Goal: Task Accomplishment & Management: Manage account settings

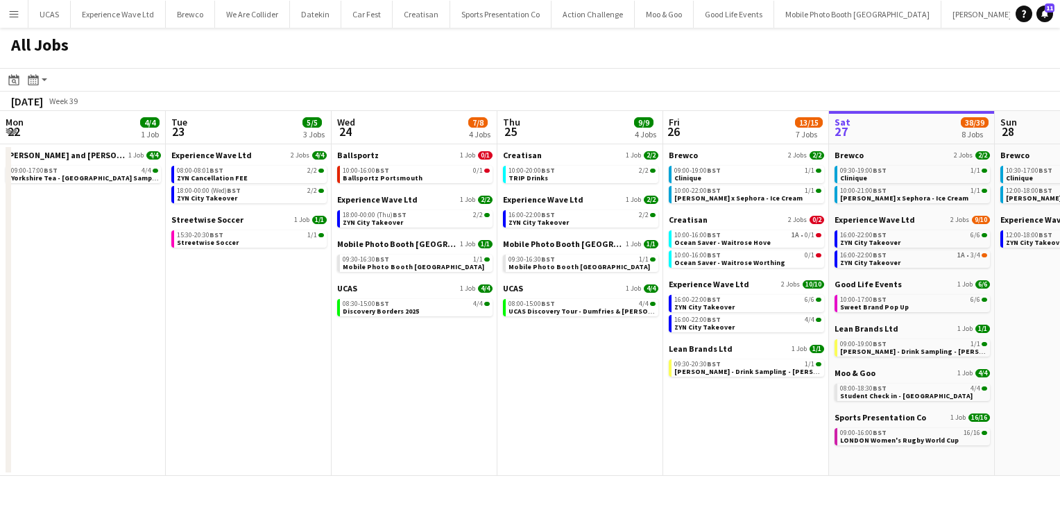
scroll to position [0, 564]
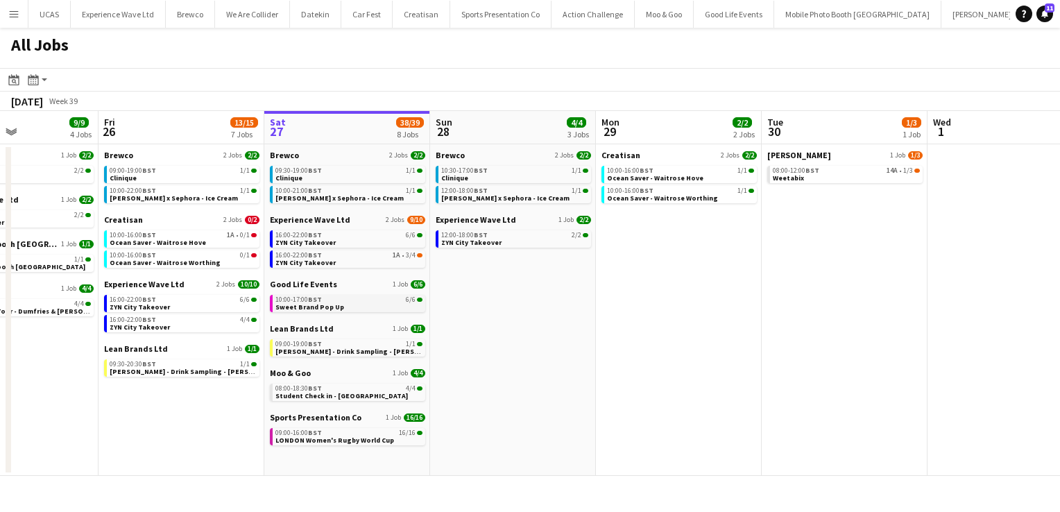
click at [352, 302] on div "10:00-17:00 BST 6/6" at bounding box center [348, 299] width 147 height 7
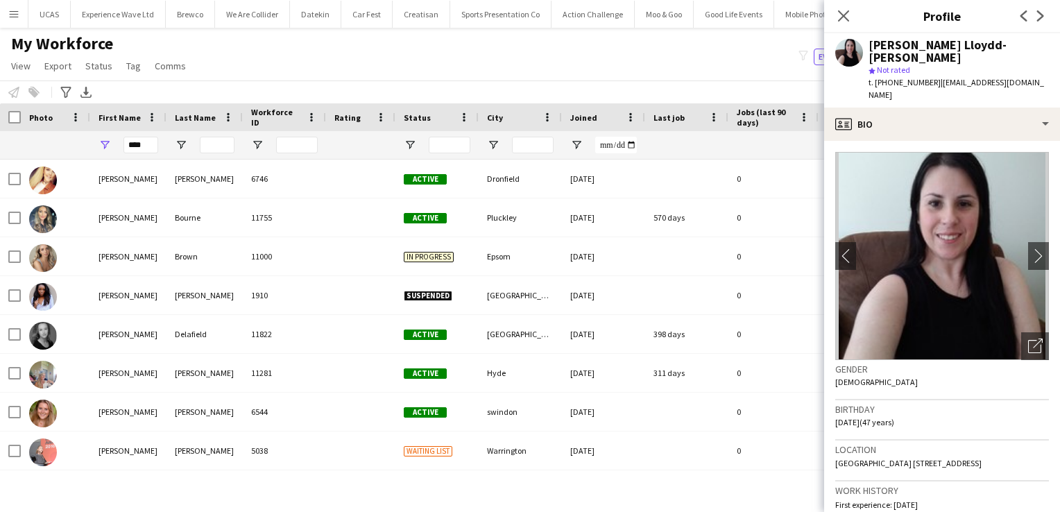
scroll to position [268, 0]
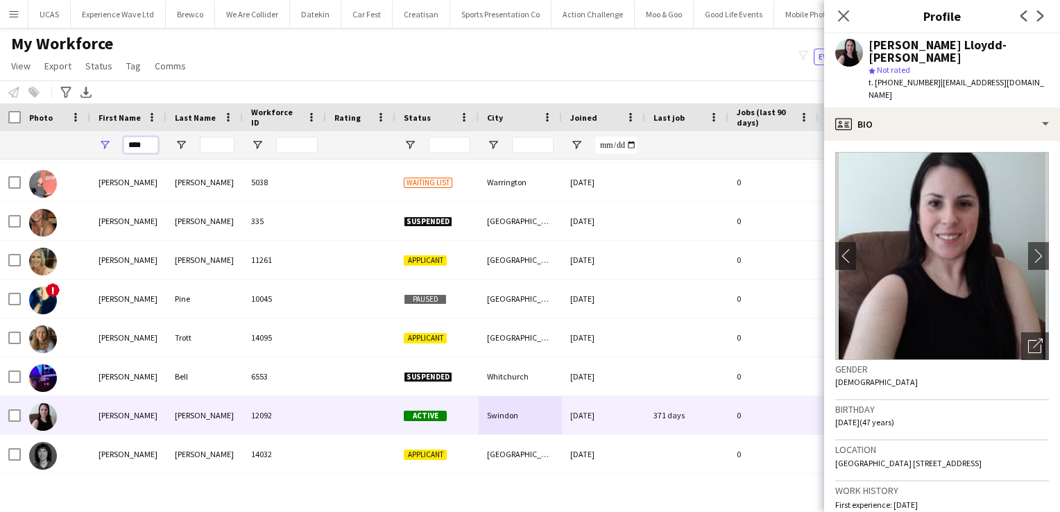
drag, startPoint x: 147, startPoint y: 144, endPoint x: 90, endPoint y: 148, distance: 57.0
click at [90, 148] on div "****" at bounding box center [128, 145] width 76 height 28
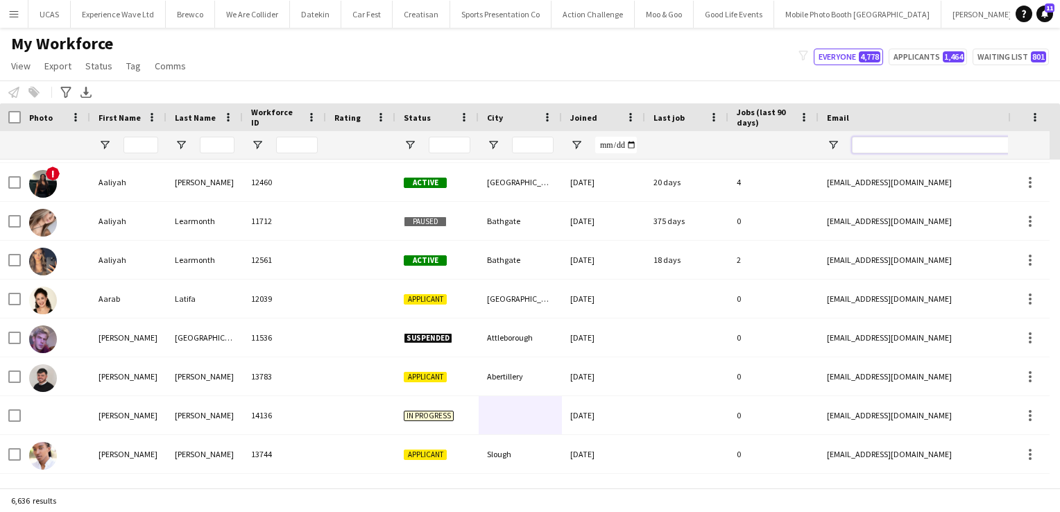
click at [904, 142] on input "Email Filter Input" at bounding box center [970, 145] width 236 height 17
paste input "**********"
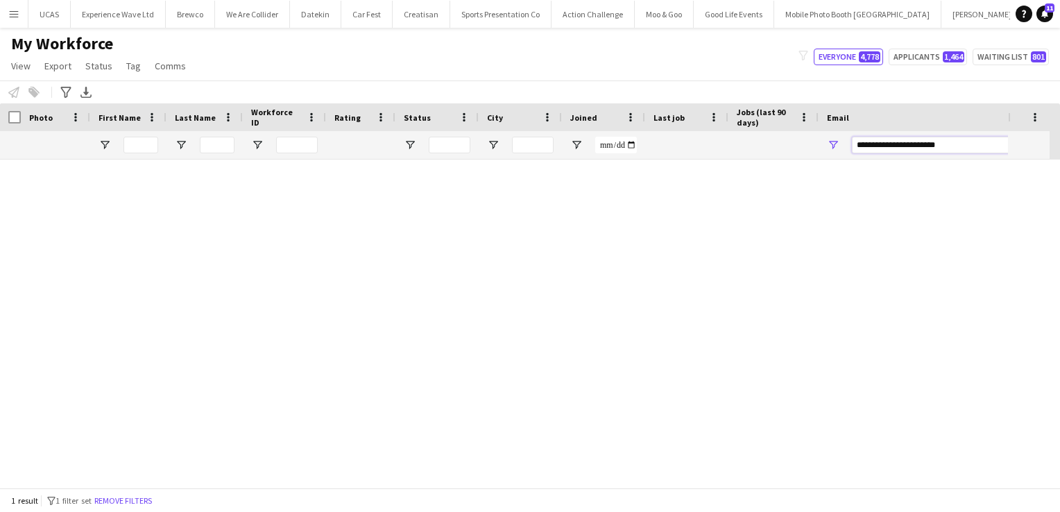
scroll to position [0, 0]
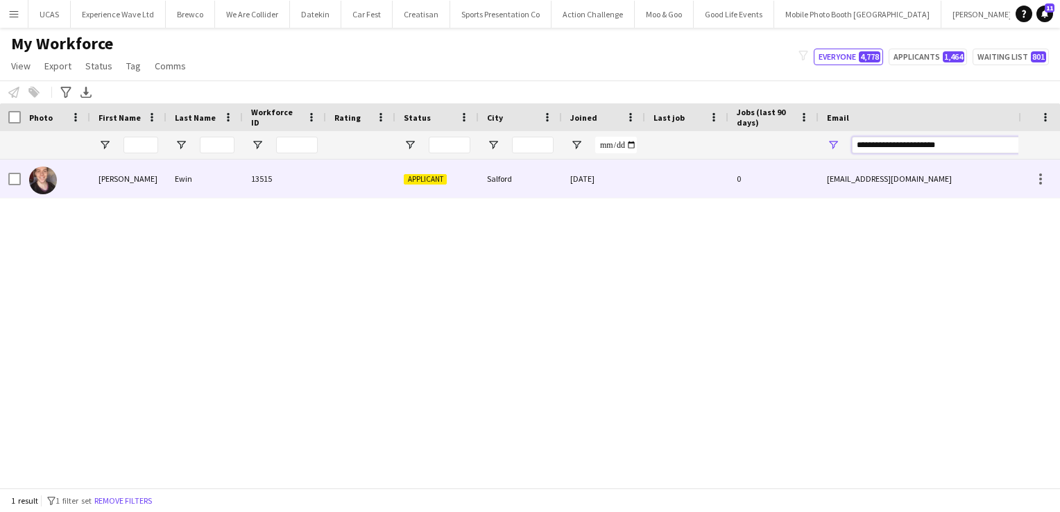
type input "**********"
click at [347, 184] on div at bounding box center [360, 178] width 69 height 38
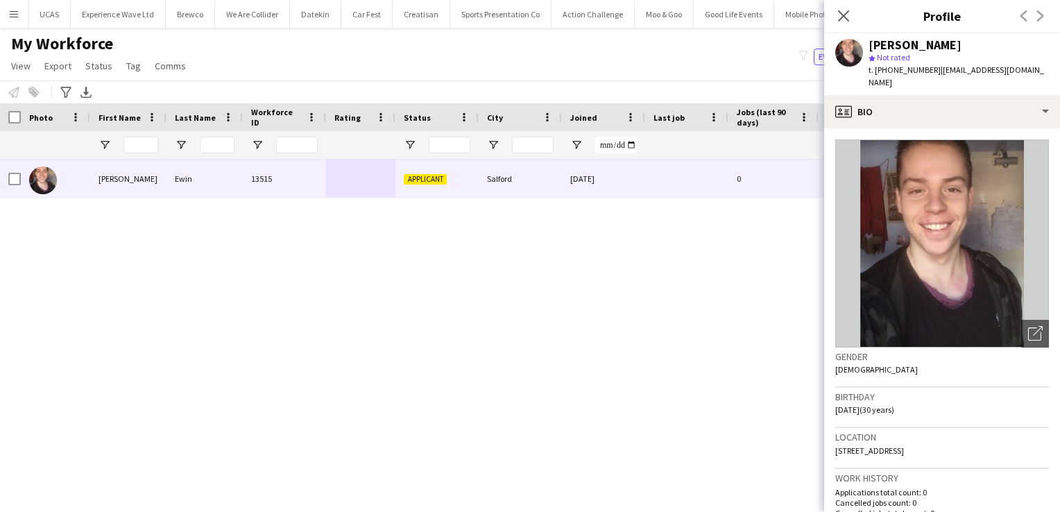
click at [988, 273] on img at bounding box center [942, 243] width 214 height 208
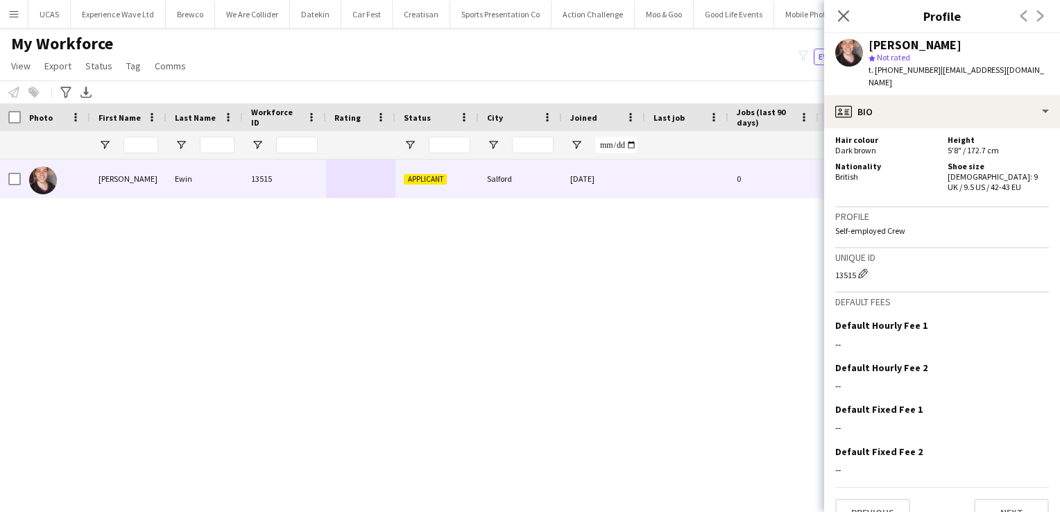
scroll to position [712, 0]
click at [1004, 499] on button "Next" at bounding box center [1011, 513] width 75 height 28
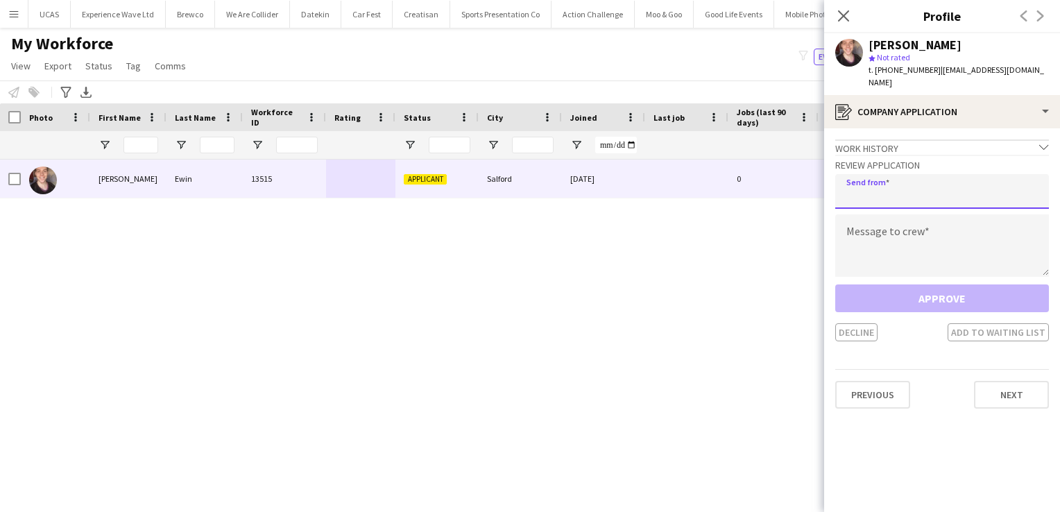
click at [899, 187] on input "email" at bounding box center [942, 191] width 214 height 35
type input "**********"
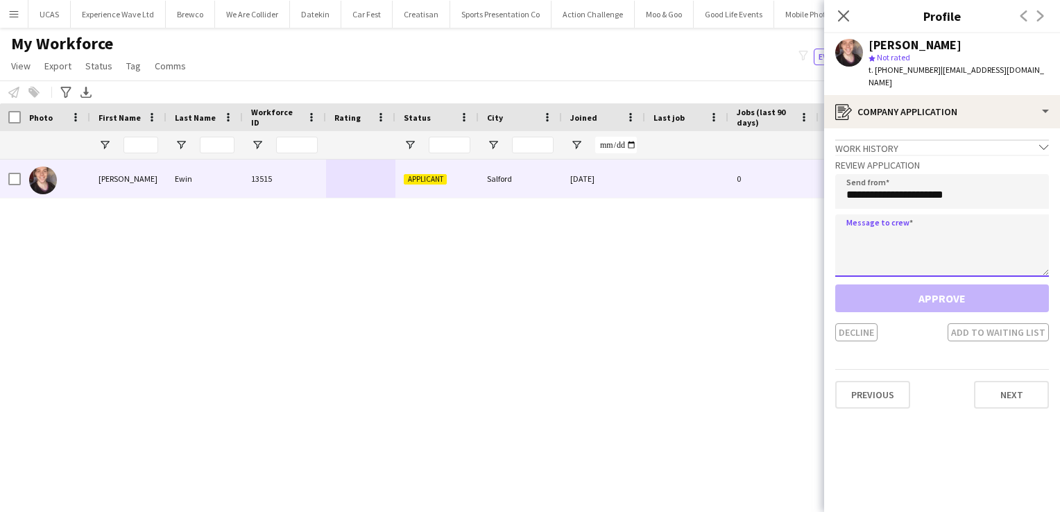
click at [916, 221] on textarea at bounding box center [942, 245] width 214 height 62
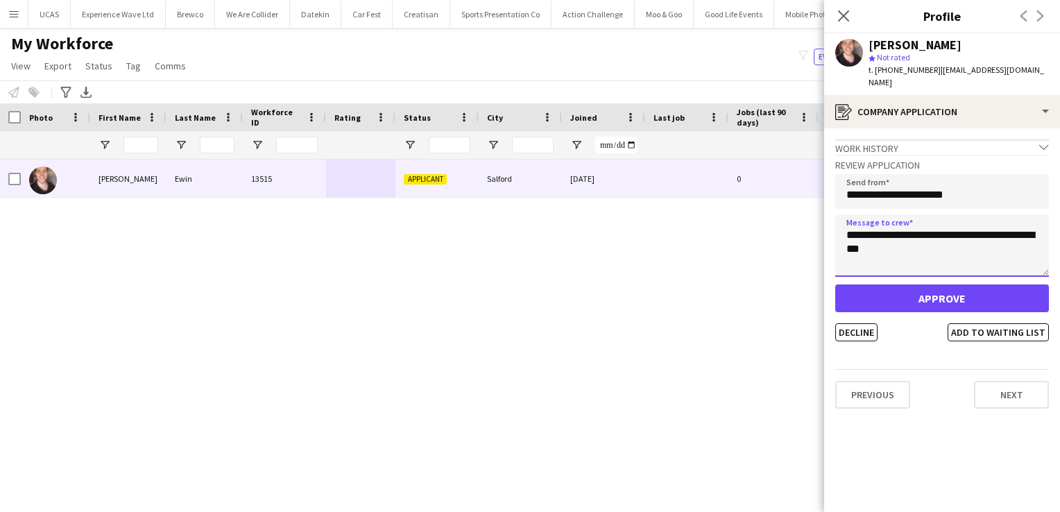
type textarea "**********"
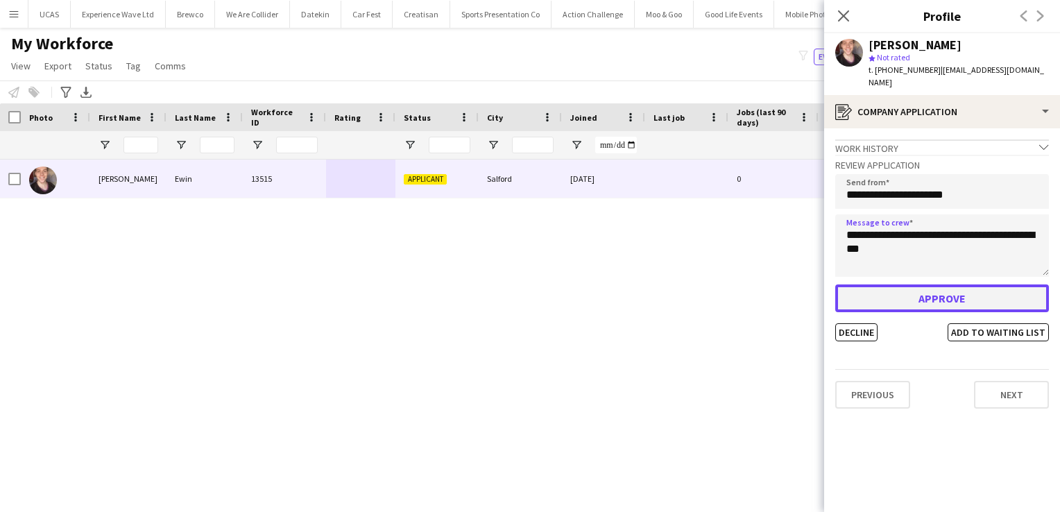
click at [940, 284] on button "Approve" at bounding box center [942, 298] width 214 height 28
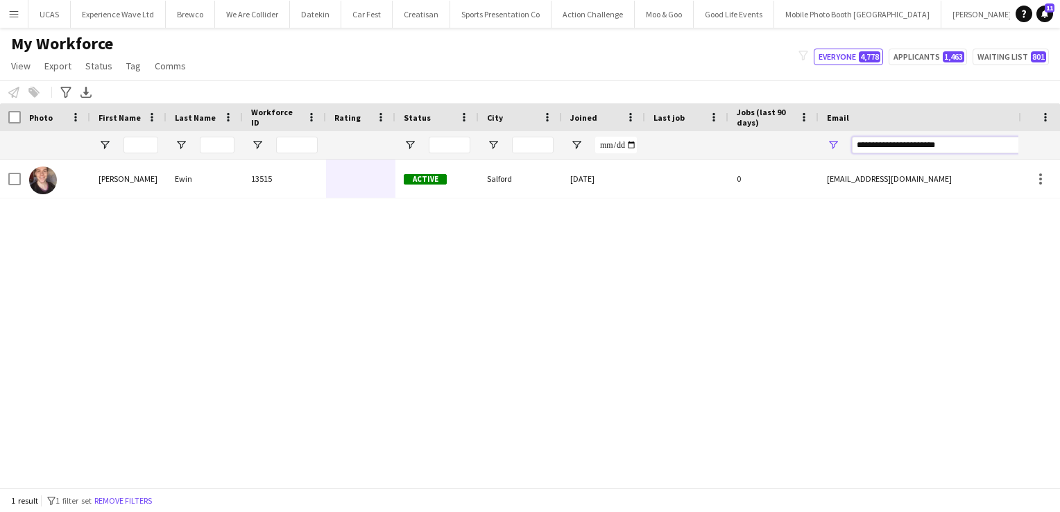
drag, startPoint x: 947, startPoint y: 149, endPoint x: 791, endPoint y: 136, distance: 156.6
click at [791, 136] on div at bounding box center [751, 145] width 1503 height 28
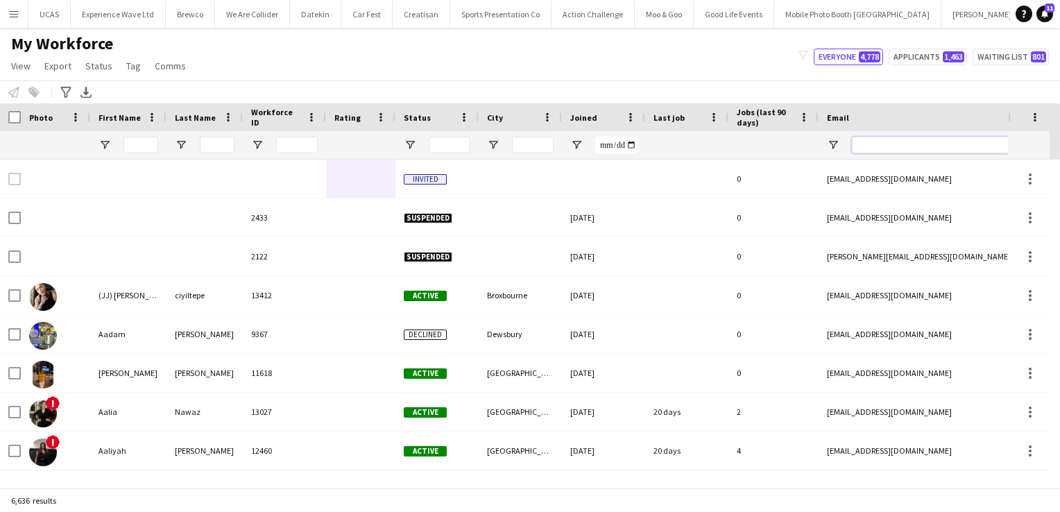
paste input "**********"
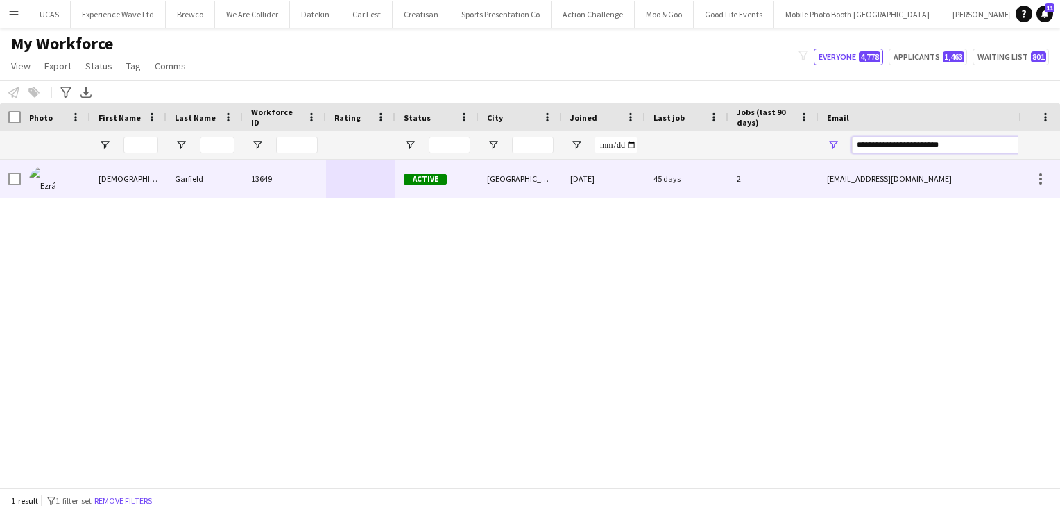
type input "**********"
click at [544, 170] on div "[GEOGRAPHIC_DATA]" at bounding box center [519, 178] width 83 height 38
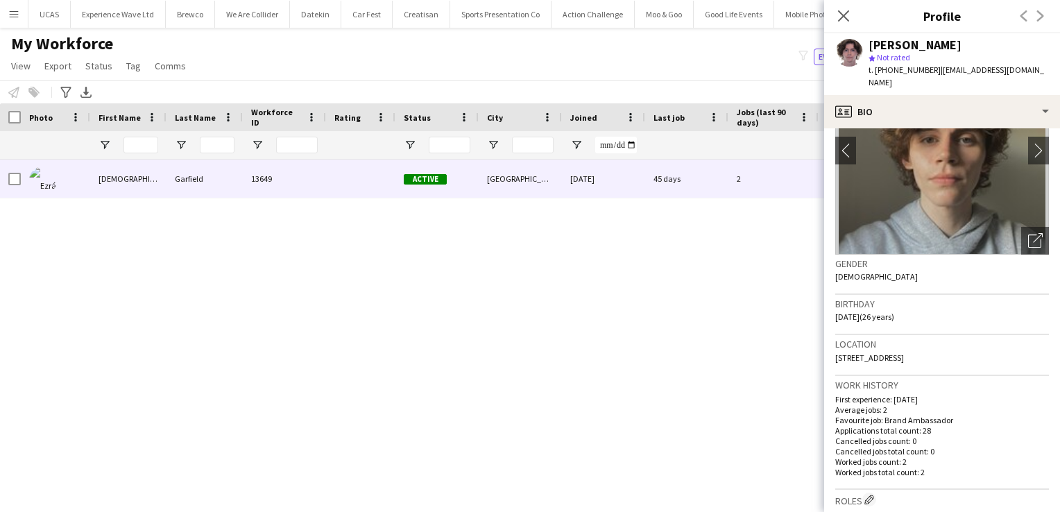
scroll to position [0, 0]
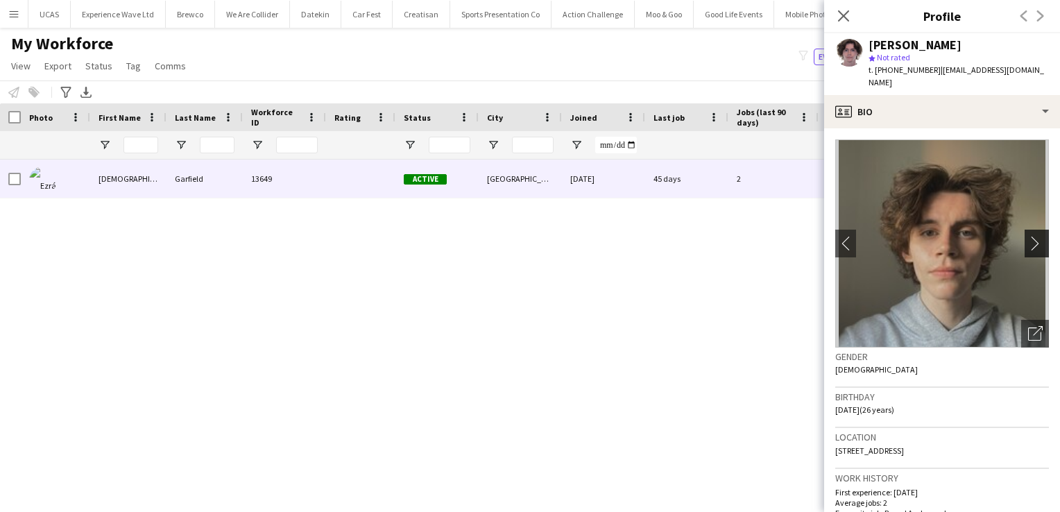
click at [1029, 236] on app-icon "chevron-right" at bounding box center [1038, 243] width 21 height 15
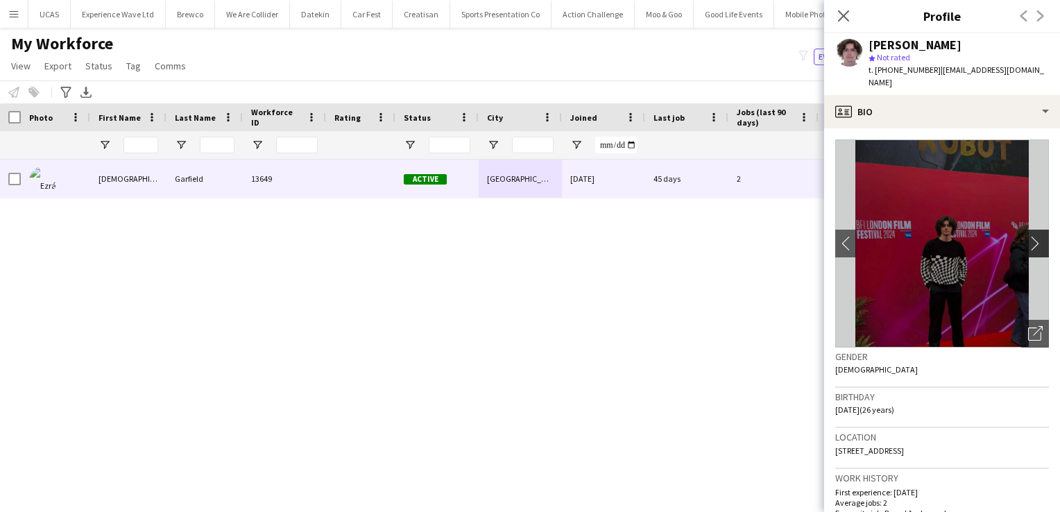
click at [1029, 236] on app-icon "chevron-right" at bounding box center [1038, 243] width 21 height 15
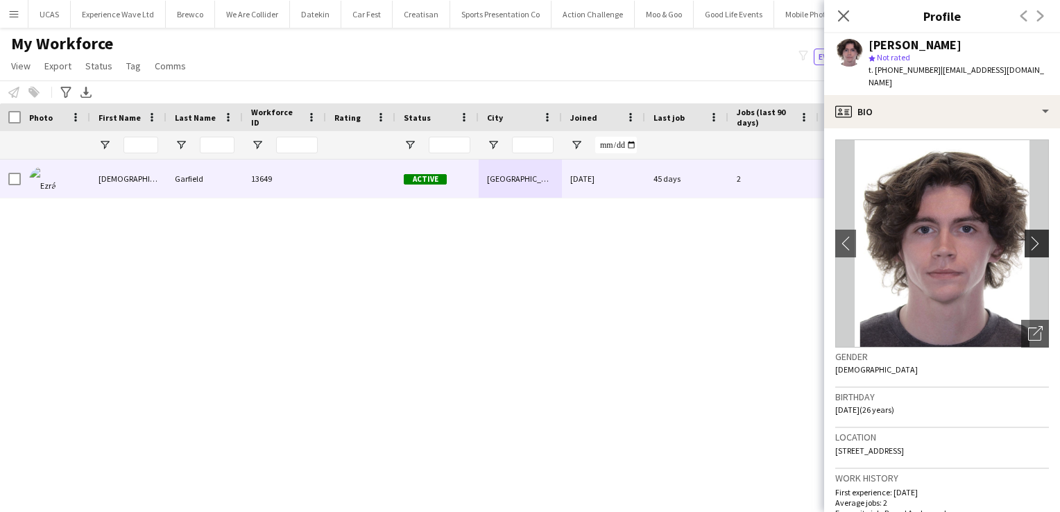
click at [1029, 236] on app-icon "chevron-right" at bounding box center [1038, 243] width 21 height 15
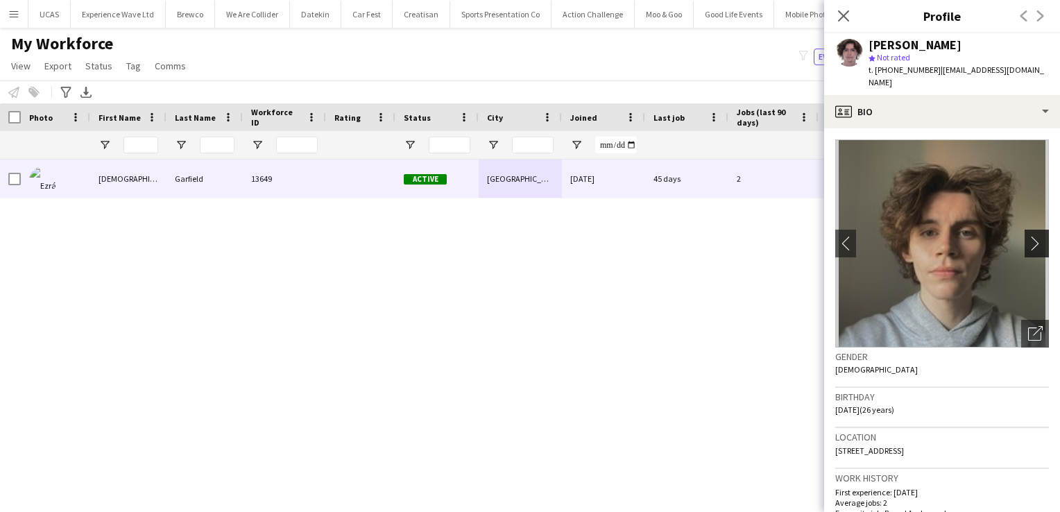
click at [1029, 236] on app-icon "chevron-right" at bounding box center [1038, 243] width 21 height 15
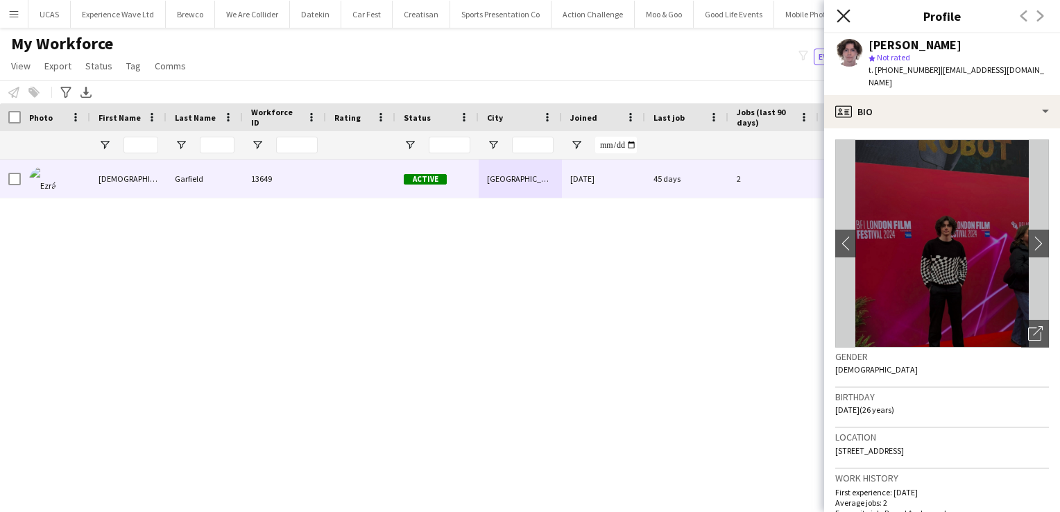
click at [840, 13] on icon at bounding box center [842, 15] width 13 height 13
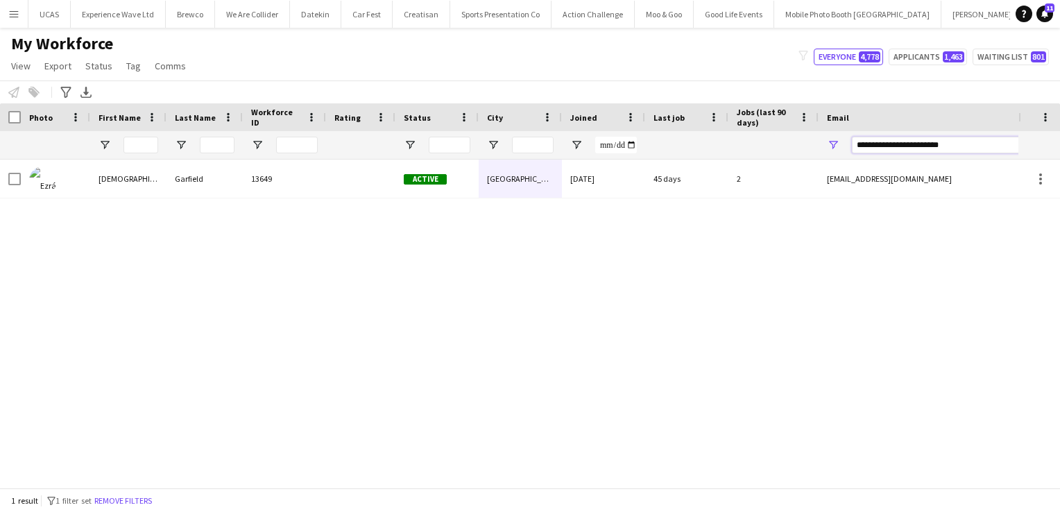
drag, startPoint x: 960, startPoint y: 146, endPoint x: 818, endPoint y: 146, distance: 141.5
click at [818, 146] on div "**********" at bounding box center [956, 145] width 277 height 28
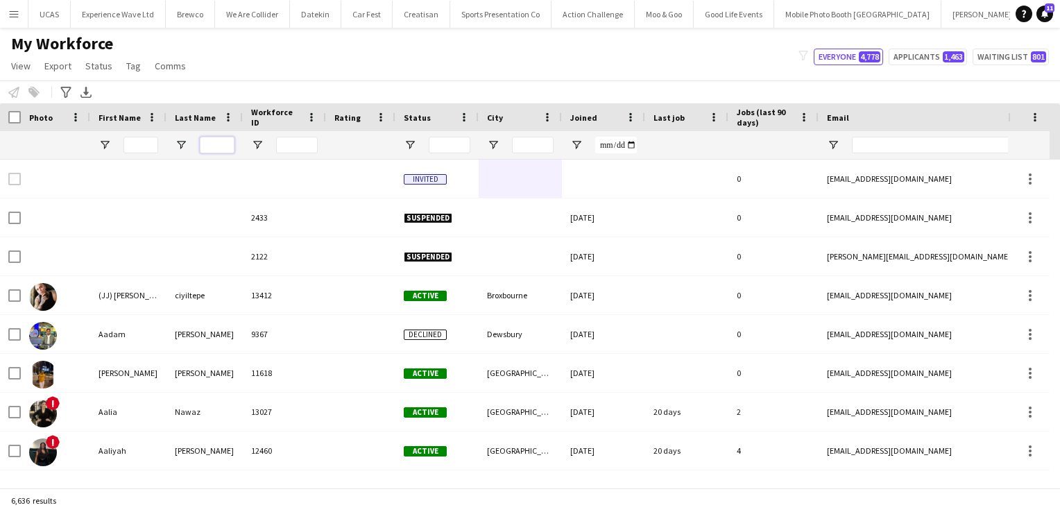
click at [219, 145] on input "Last Name Filter Input" at bounding box center [217, 145] width 35 height 17
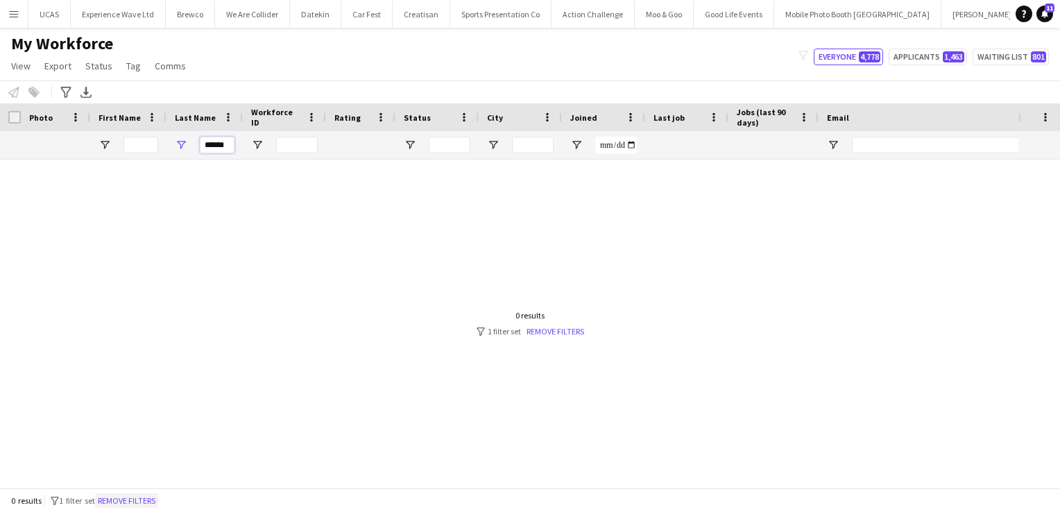
type input "******"
click at [150, 503] on button "Remove filters" at bounding box center [126, 500] width 63 height 15
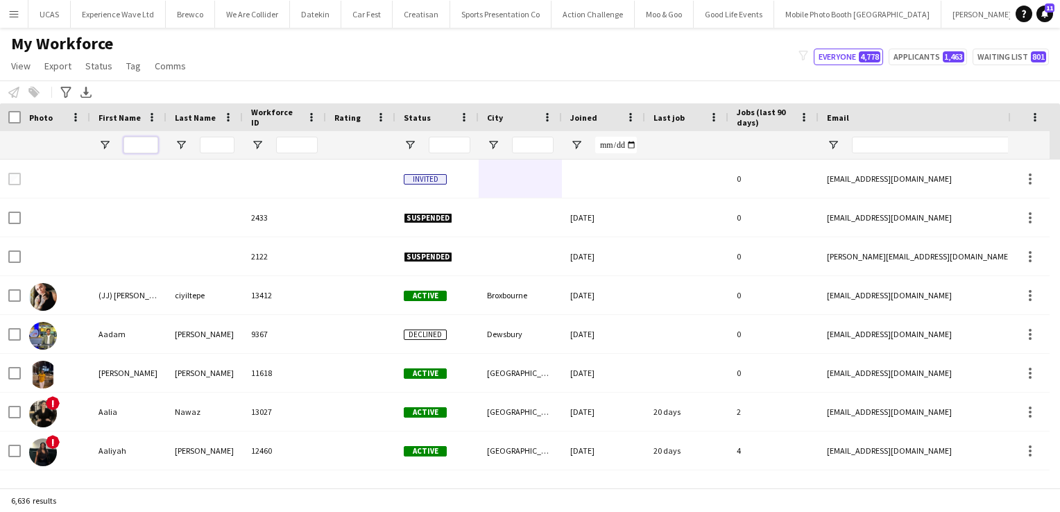
click at [135, 146] on input "First Name Filter Input" at bounding box center [140, 145] width 35 height 17
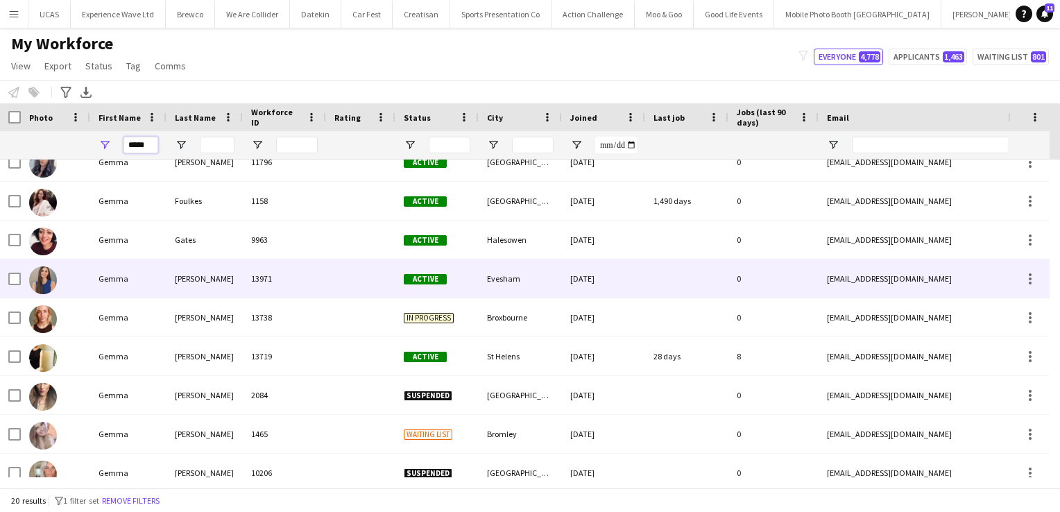
scroll to position [132, 0]
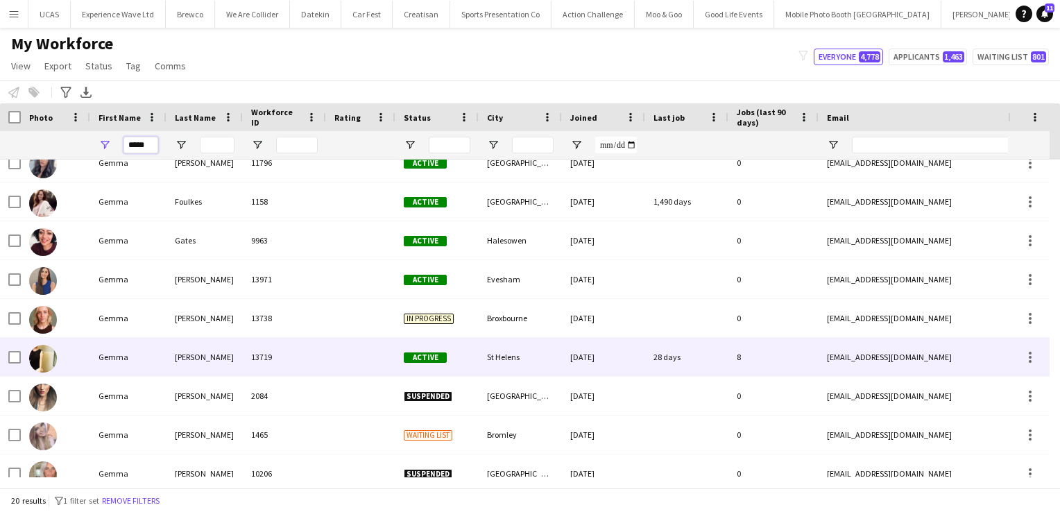
type input "*****"
click at [173, 362] on div "[PERSON_NAME]" at bounding box center [204, 357] width 76 height 38
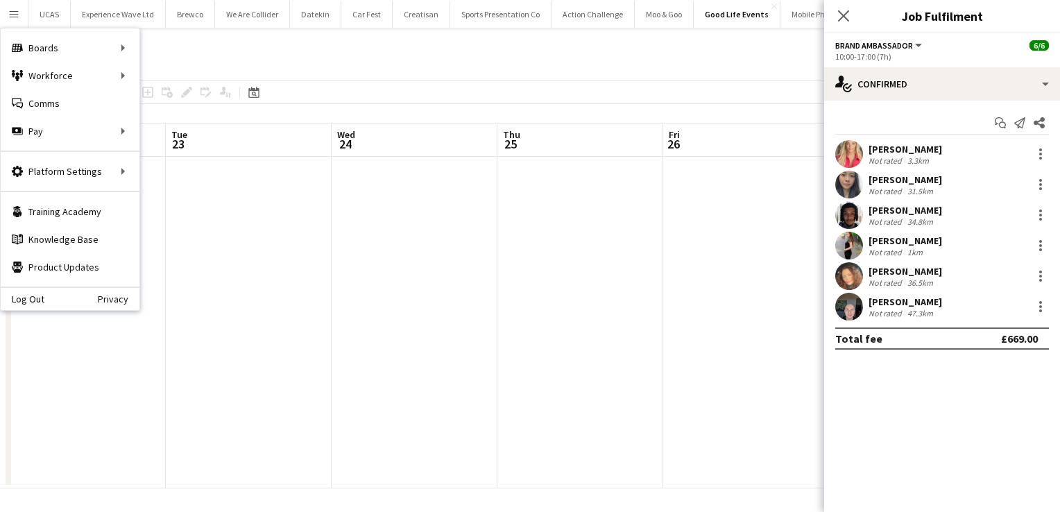
scroll to position [0, 477]
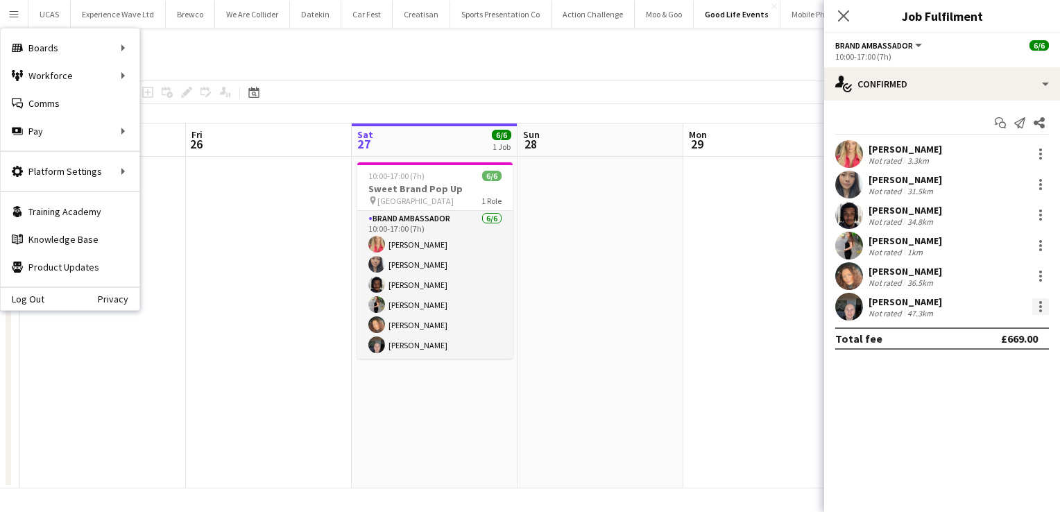
click at [1040, 310] on div at bounding box center [1040, 310] width 3 height 3
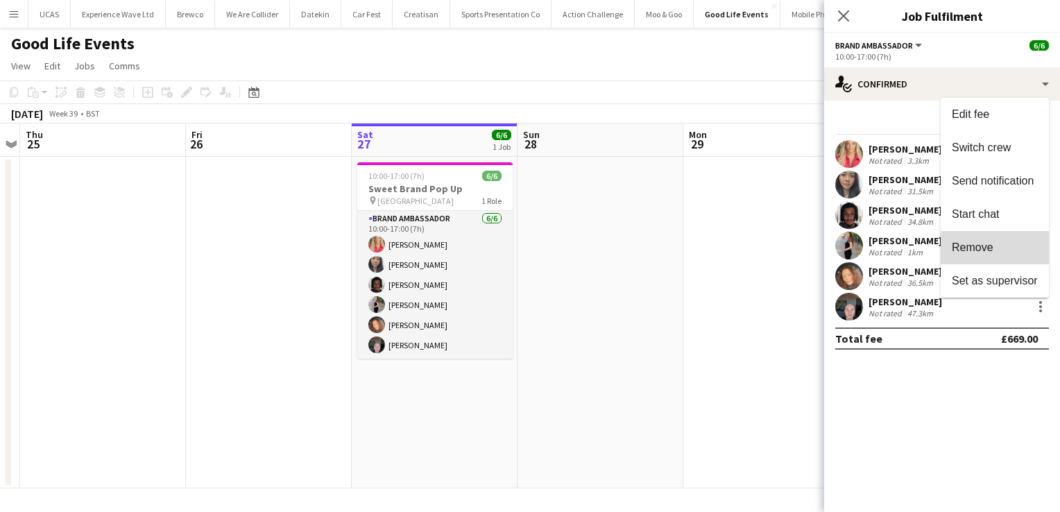
click at [1004, 254] on span "Remove" at bounding box center [994, 247] width 86 height 12
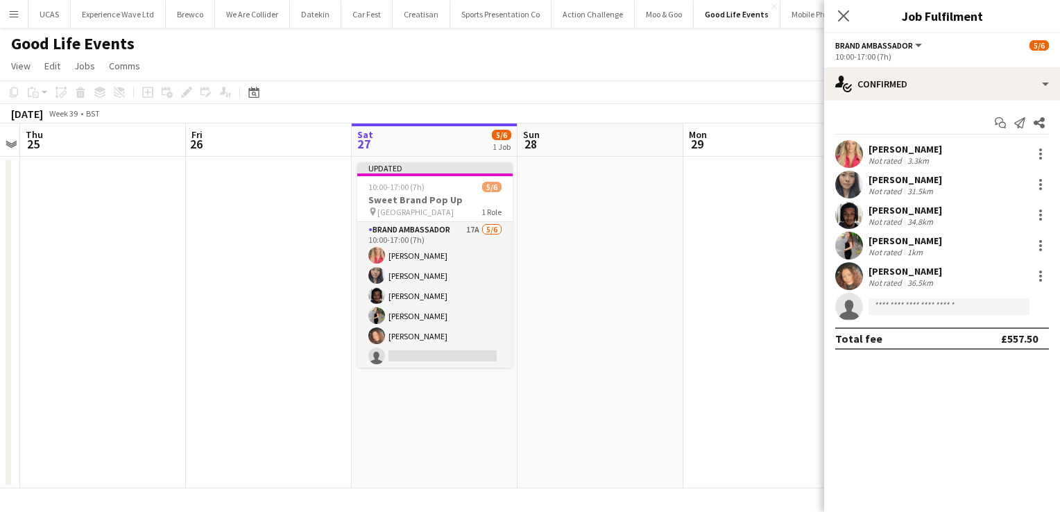
click at [628, 75] on app-page-menu "View Day view expanded Day view collapsed Month view Date picker Jump to today …" at bounding box center [530, 67] width 1060 height 26
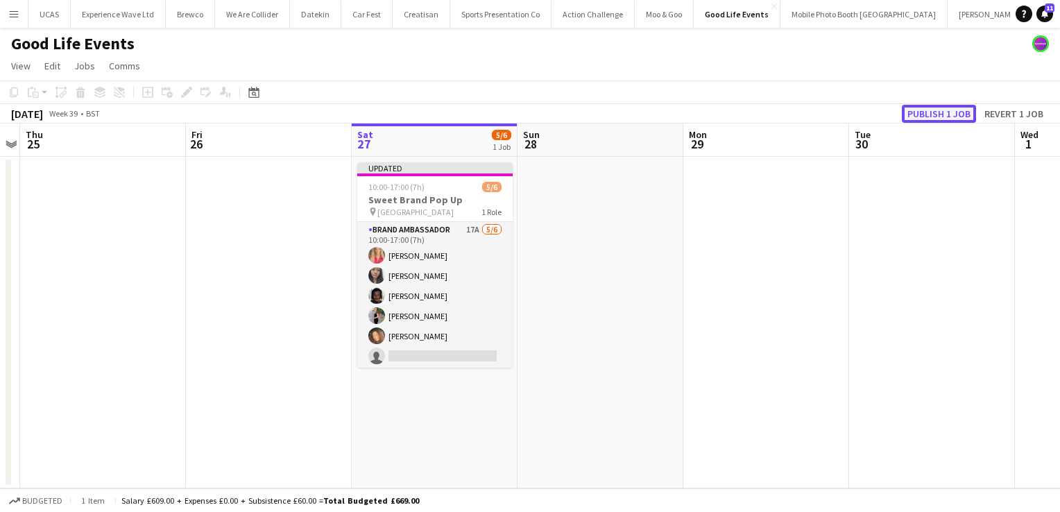
click at [908, 115] on button "Publish 1 job" at bounding box center [939, 114] width 74 height 18
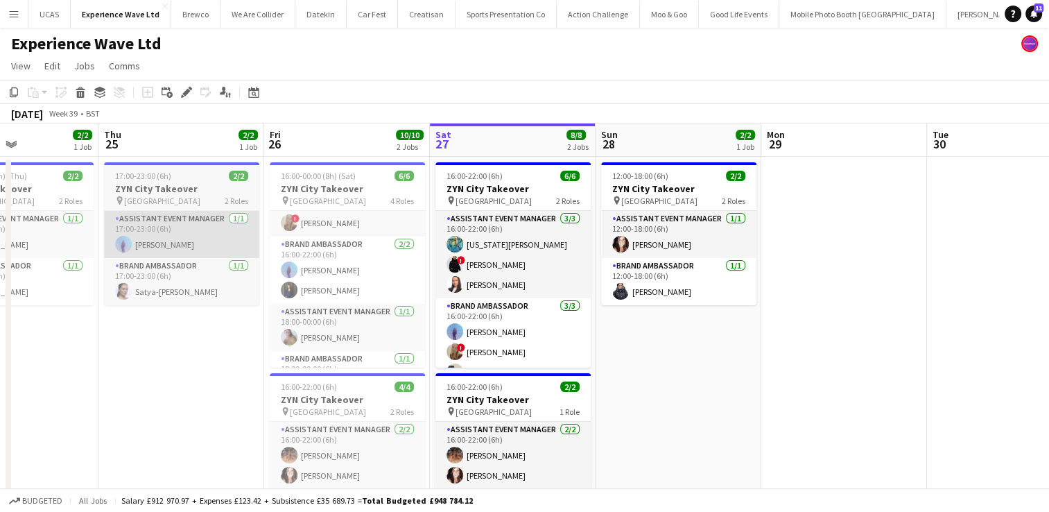
scroll to position [72, 0]
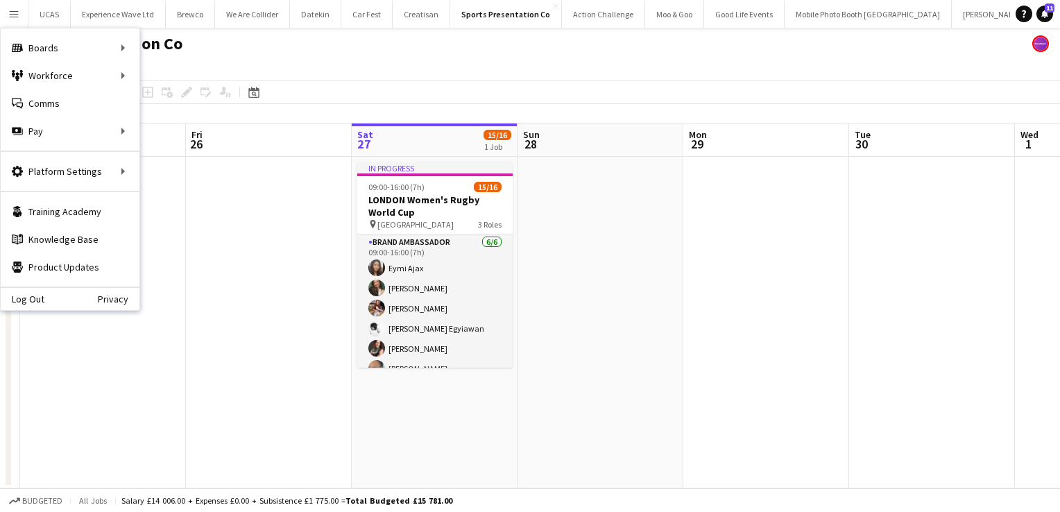
click at [325, 69] on app-page-menu "View Day view expanded Day view collapsed Month view Date picker Jump to today …" at bounding box center [530, 67] width 1060 height 26
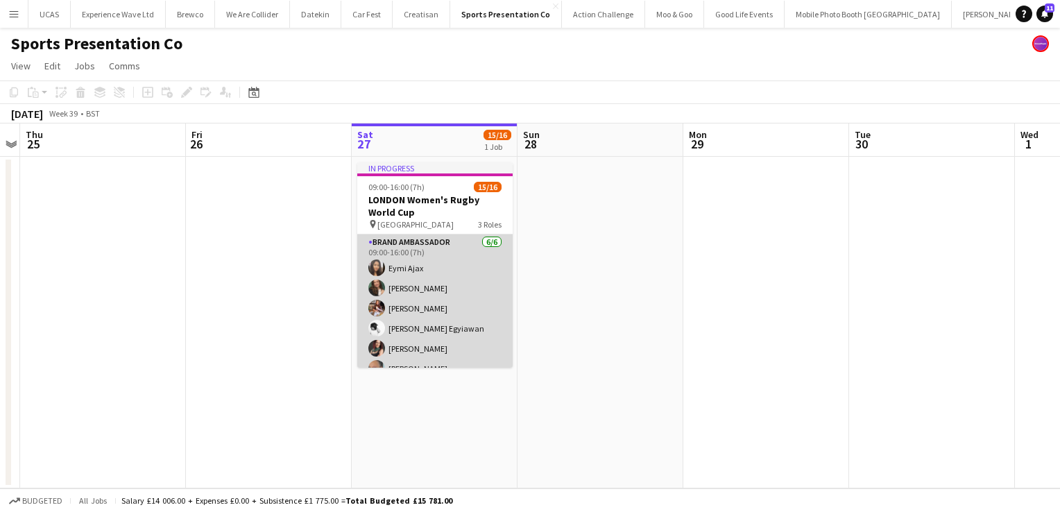
click at [375, 300] on app-user-avatar at bounding box center [376, 308] width 17 height 17
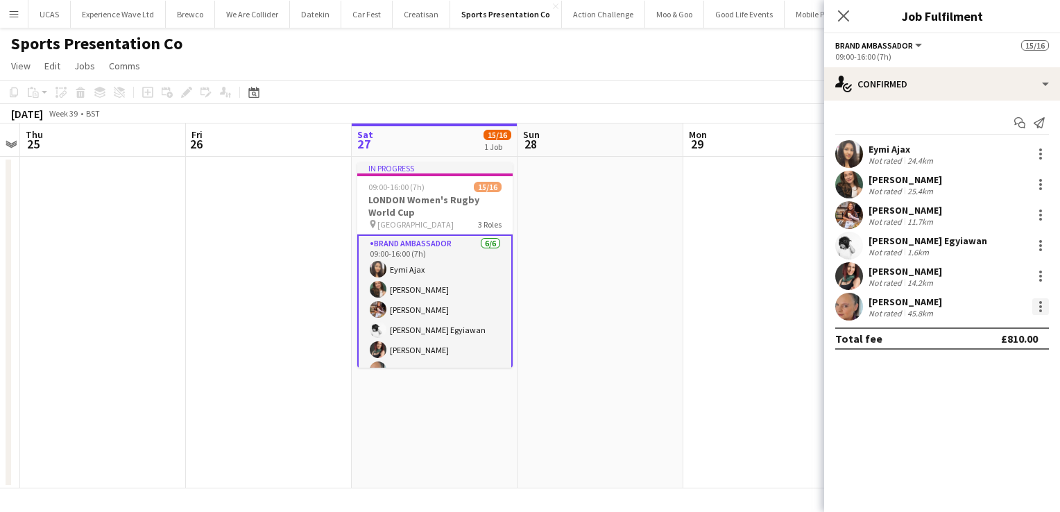
click at [1038, 309] on div at bounding box center [1040, 306] width 17 height 17
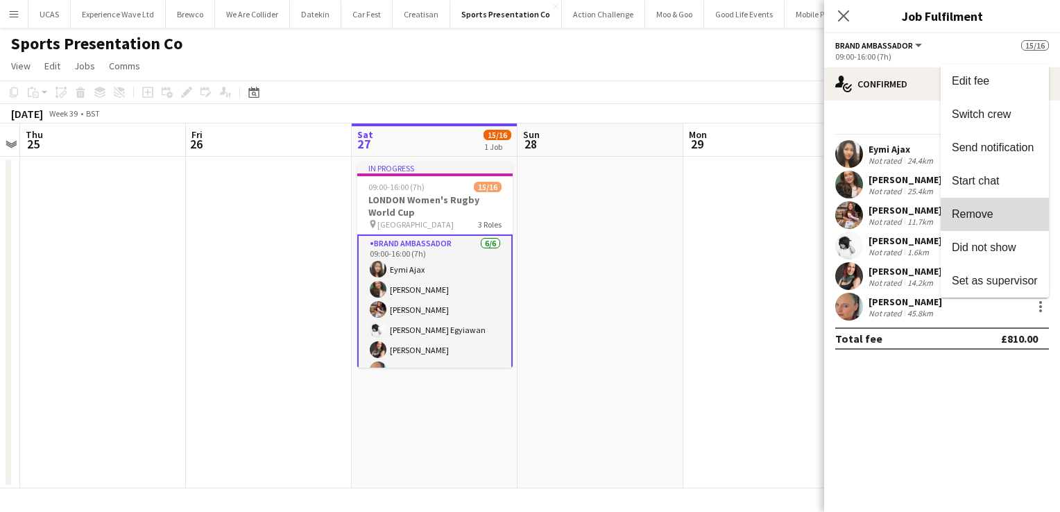
click at [995, 221] on span "Remove" at bounding box center [994, 214] width 86 height 12
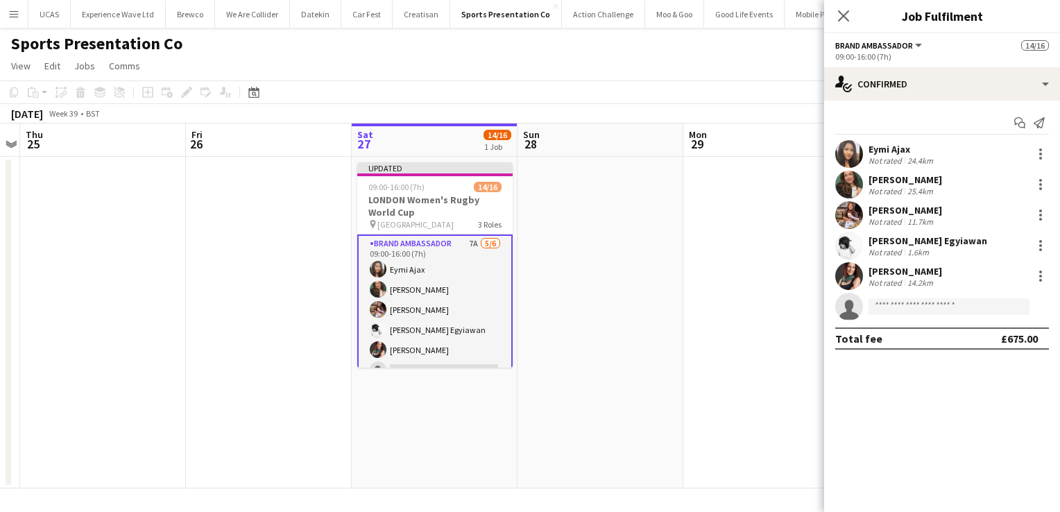
click at [741, 218] on app-date-cell at bounding box center [766, 322] width 166 height 331
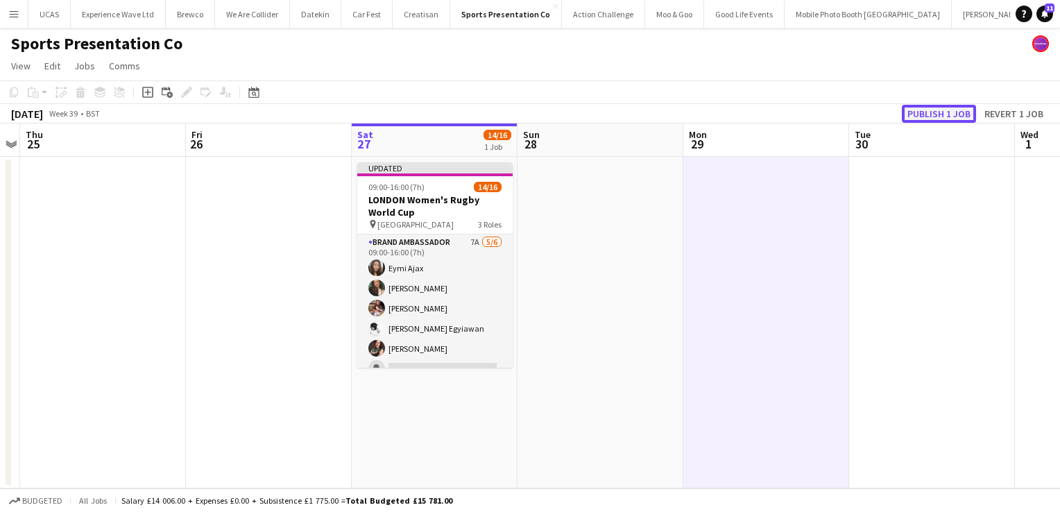
click at [944, 112] on button "Publish 1 job" at bounding box center [939, 114] width 74 height 18
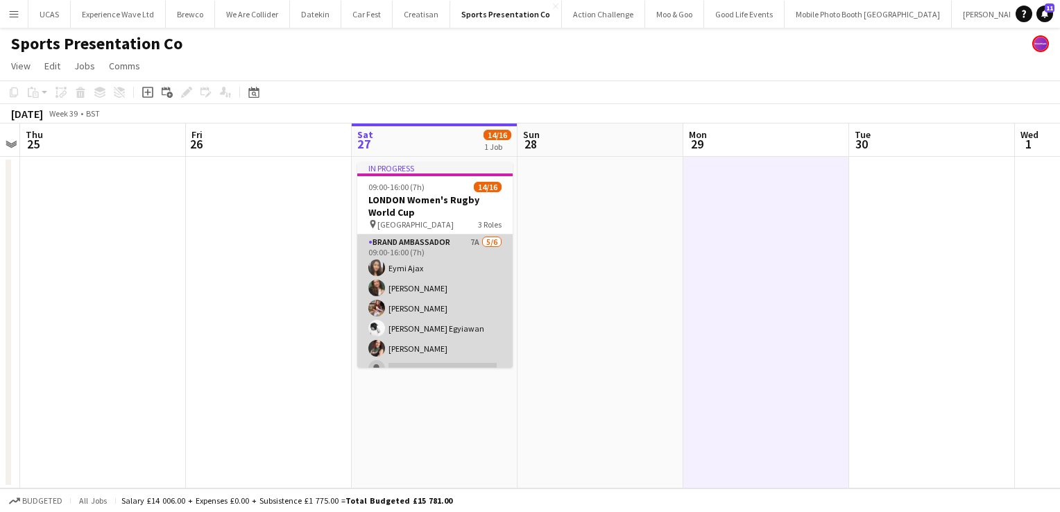
click at [408, 286] on app-card-role "Brand Ambassador 7A 5/6 09:00-16:00 (7h) Eymi Ajax Rebecca Cilento Megan Burrow…" at bounding box center [434, 308] width 155 height 148
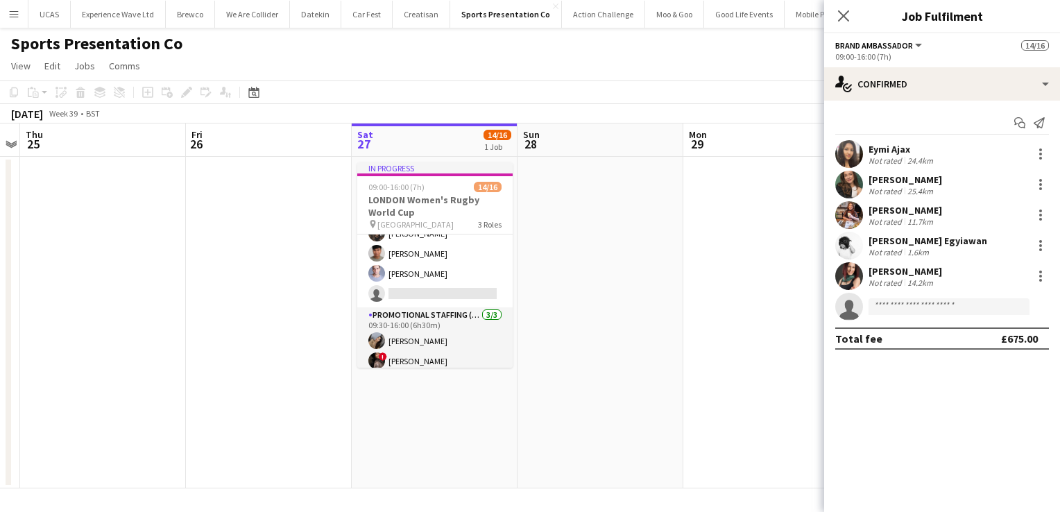
scroll to position [272, 0]
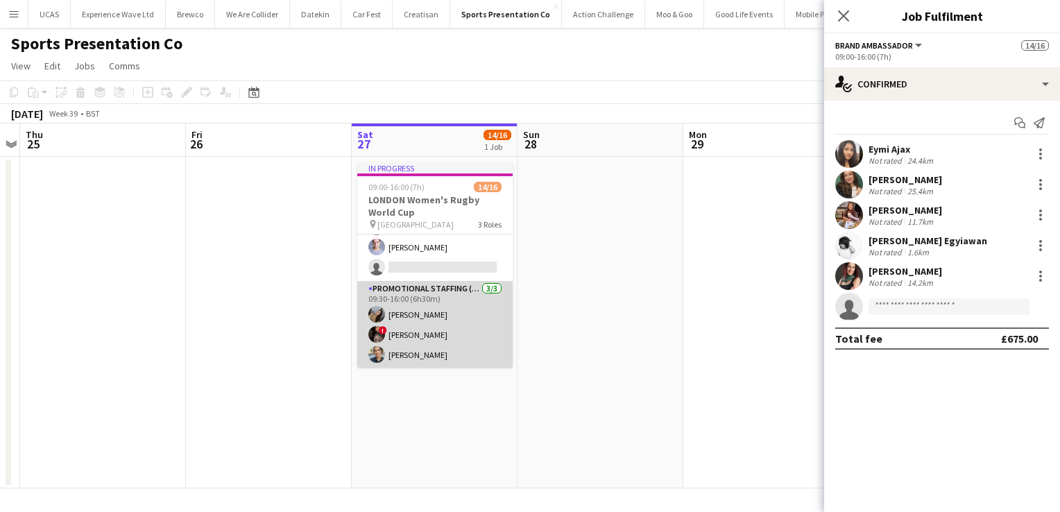
click at [477, 301] on app-card-role "Promotional Staffing (Brand Ambassadors) 3/3 09:30-16:00 (6h30m) Sara Arakelyan…" at bounding box center [434, 324] width 155 height 87
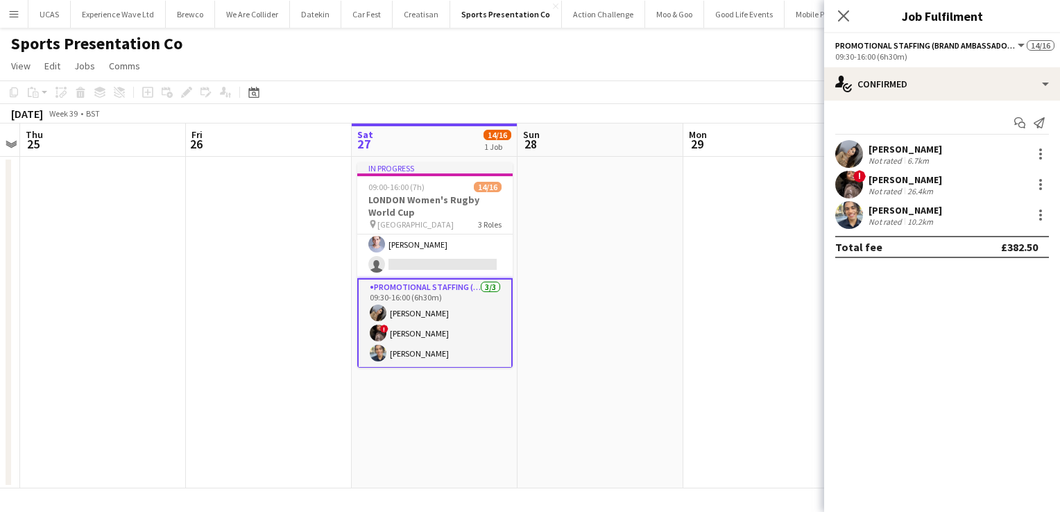
scroll to position [269, 0]
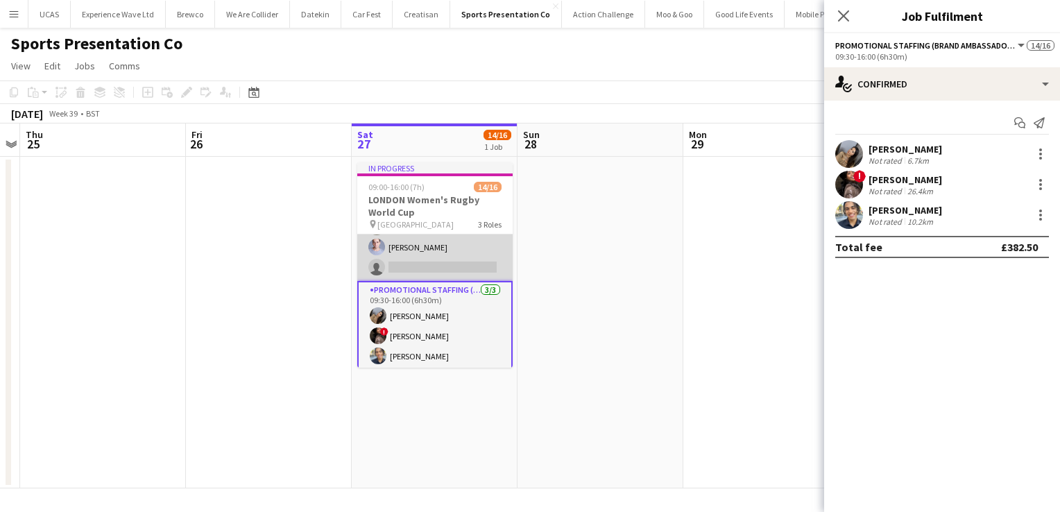
click at [440, 254] on app-card-role "Brand Ambassador 6A 6/7 09:30-16:00 (6h30m) Kelly Darcy Victoria Khmeleva ! Isa…" at bounding box center [434, 197] width 155 height 168
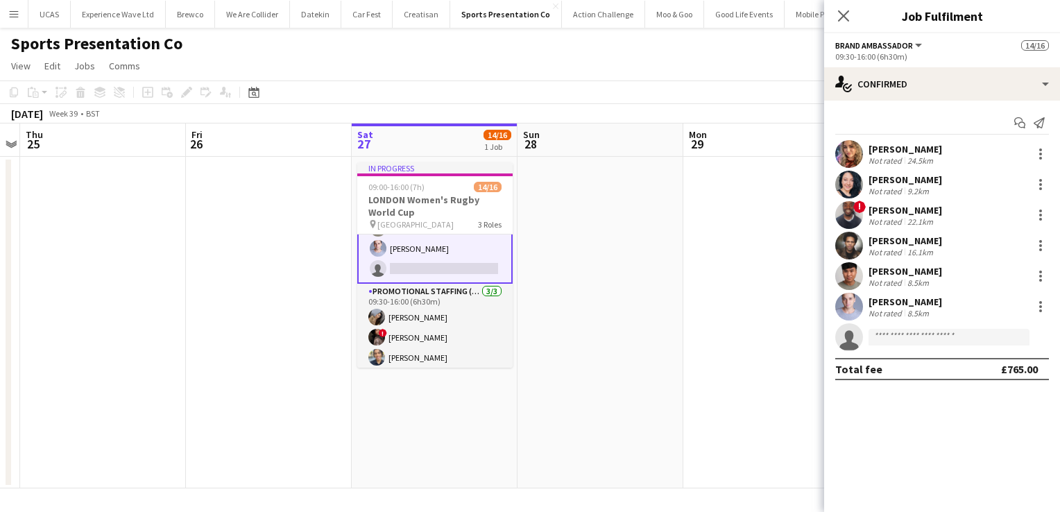
scroll to position [272, 0]
click at [928, 207] on div "Isaac Olorunfemi" at bounding box center [905, 210] width 74 height 12
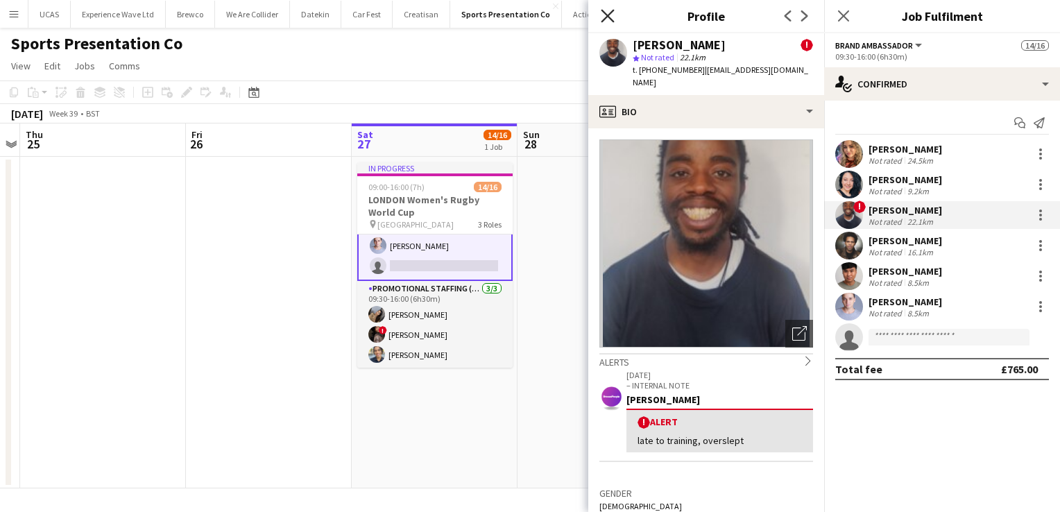
click at [605, 18] on icon at bounding box center [607, 15] width 13 height 13
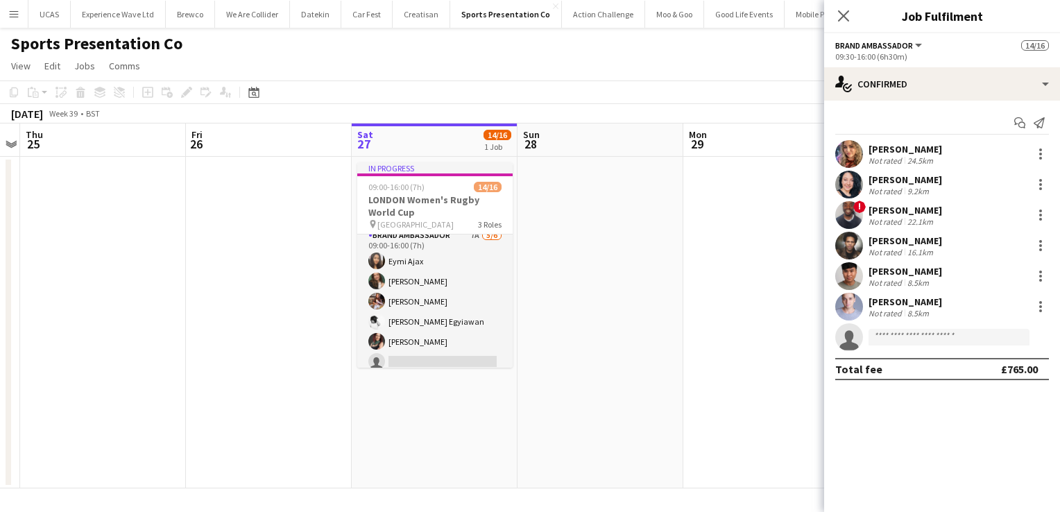
scroll to position [0, 0]
click at [14, 21] on button "Menu" at bounding box center [14, 14] width 28 height 28
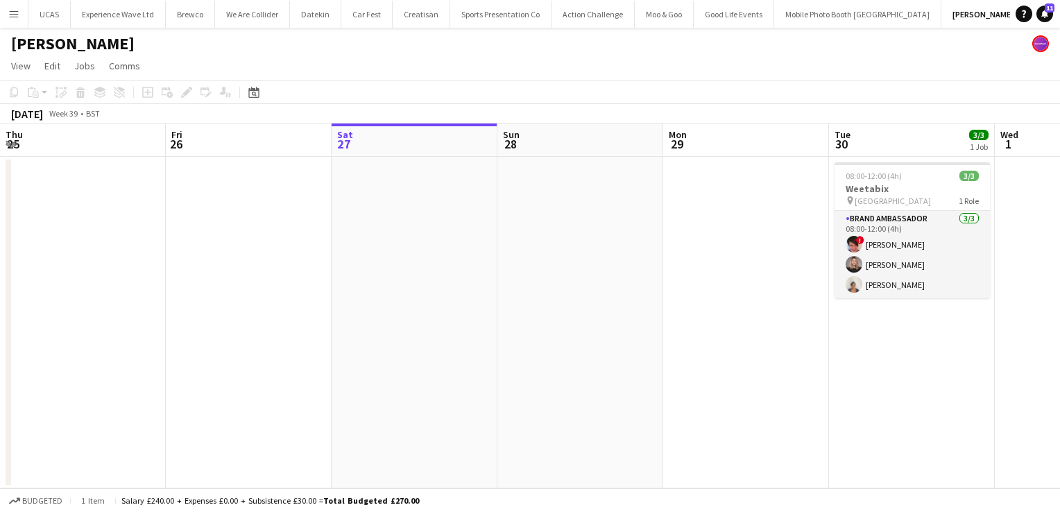
scroll to position [0, 477]
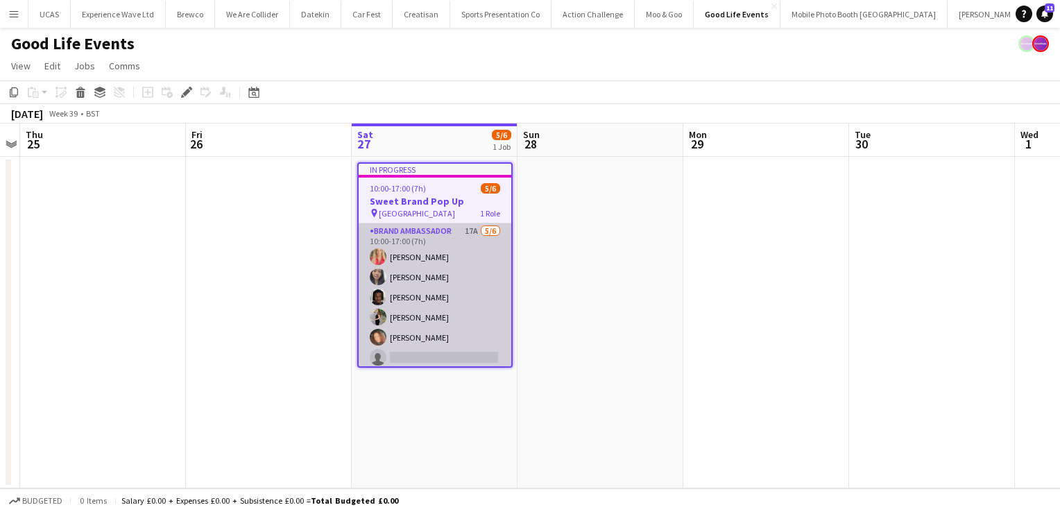
click at [440, 288] on app-card-role "Brand Ambassador 17A 5/6 10:00-17:00 (7h) anna lakin Man Ying Cheng Tyler Smith…" at bounding box center [435, 297] width 153 height 148
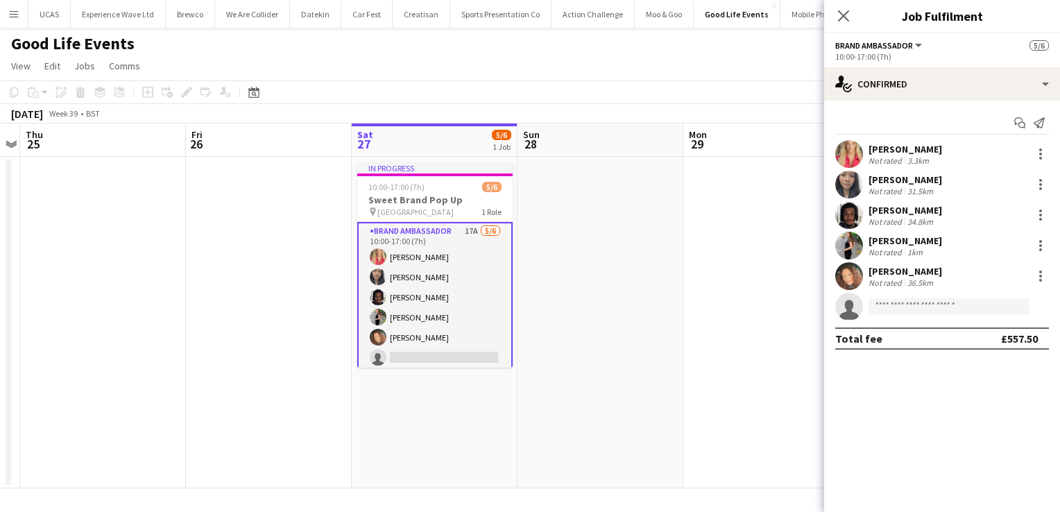
click at [914, 190] on div "31.5km" at bounding box center [919, 191] width 31 height 10
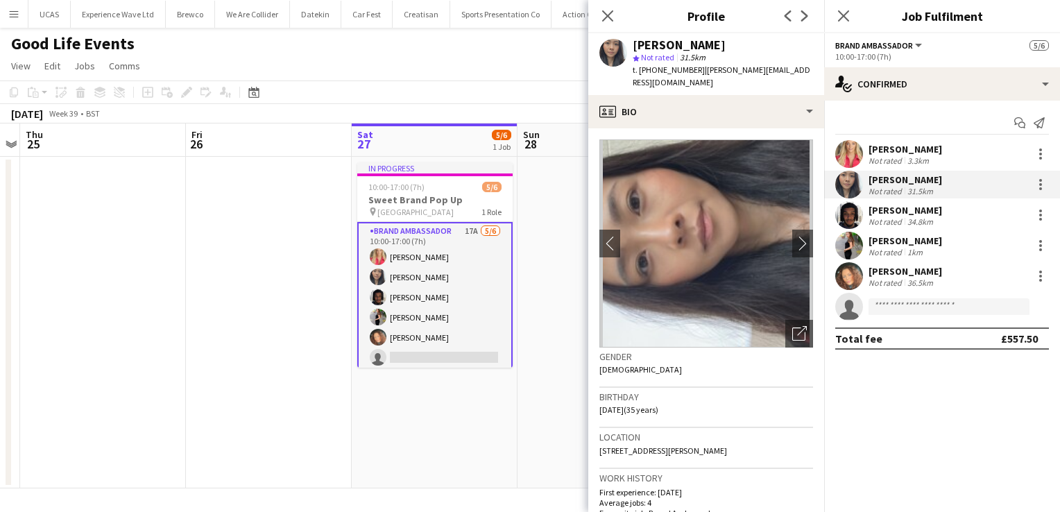
click at [932, 240] on div "Luisa Schileo Not rated 1km" at bounding box center [942, 246] width 236 height 28
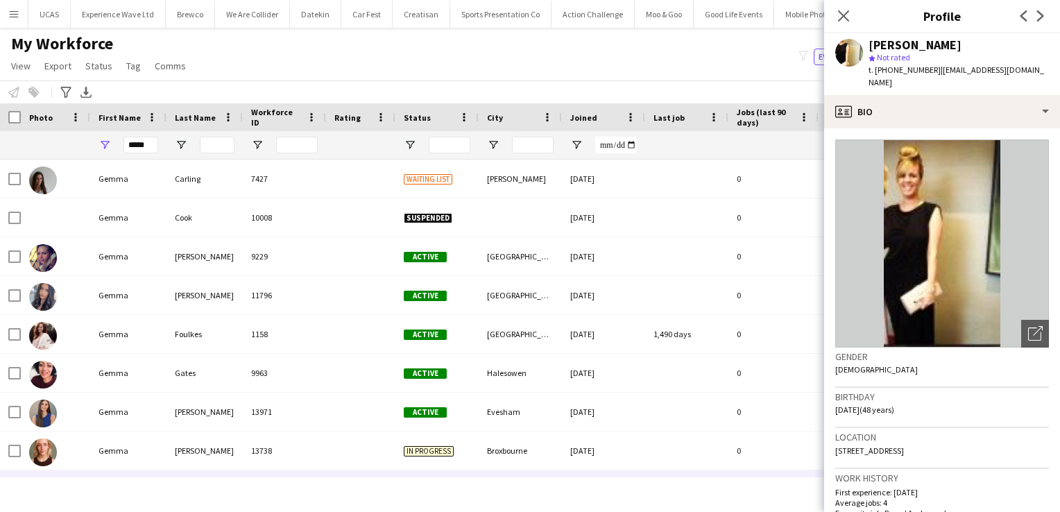
scroll to position [132, 0]
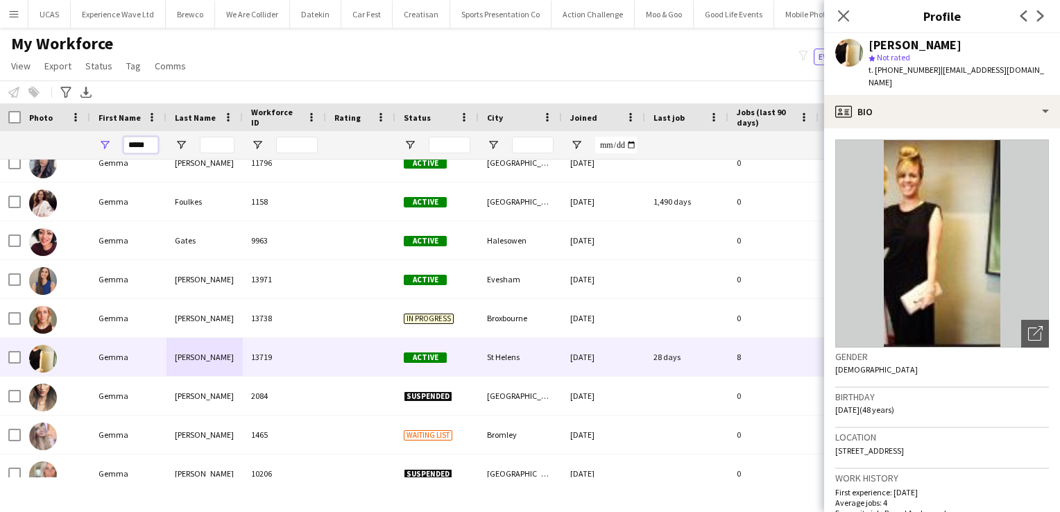
drag, startPoint x: 153, startPoint y: 144, endPoint x: 76, endPoint y: 132, distance: 78.0
click at [76, 132] on div "*****" at bounding box center [751, 145] width 1503 height 28
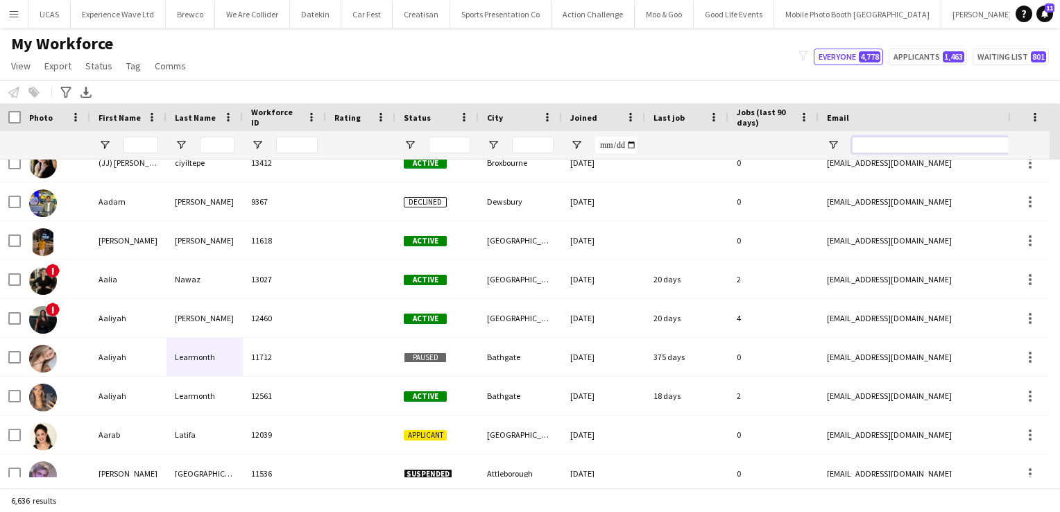
click at [890, 142] on input "Email Filter Input" at bounding box center [970, 145] width 236 height 17
paste input "**********"
type input "**********"
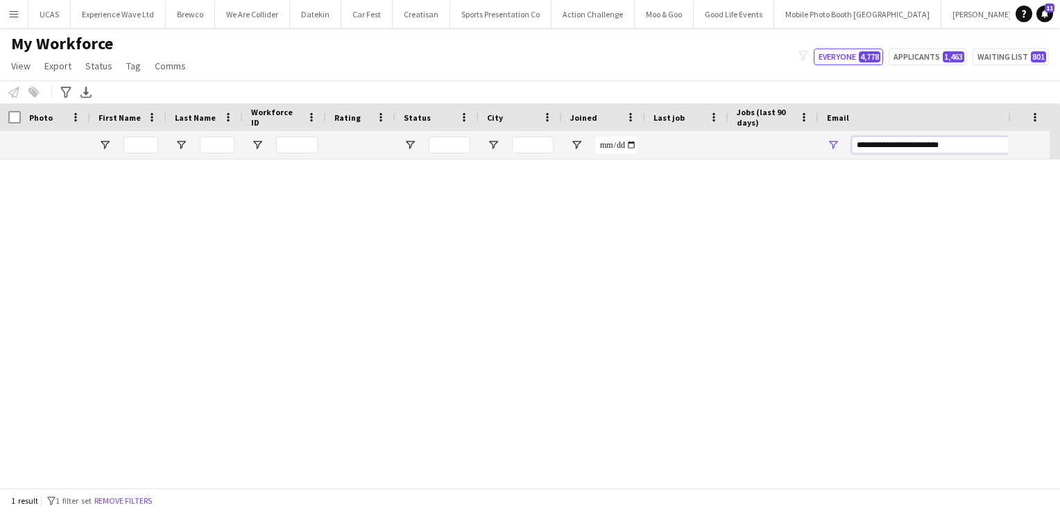
scroll to position [0, 0]
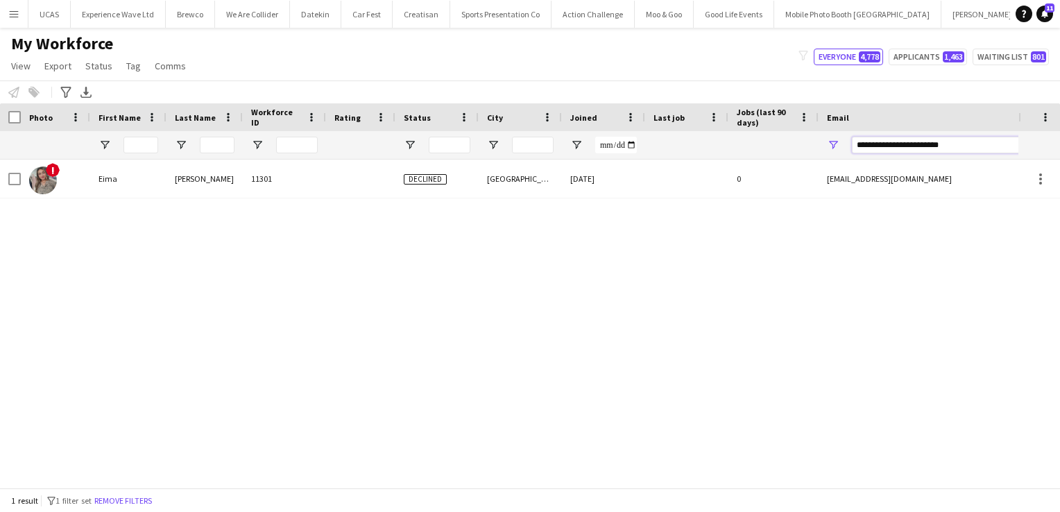
drag, startPoint x: 981, startPoint y: 148, endPoint x: 832, endPoint y: 143, distance: 148.5
click at [832, 143] on div "**********" at bounding box center [956, 145] width 277 height 28
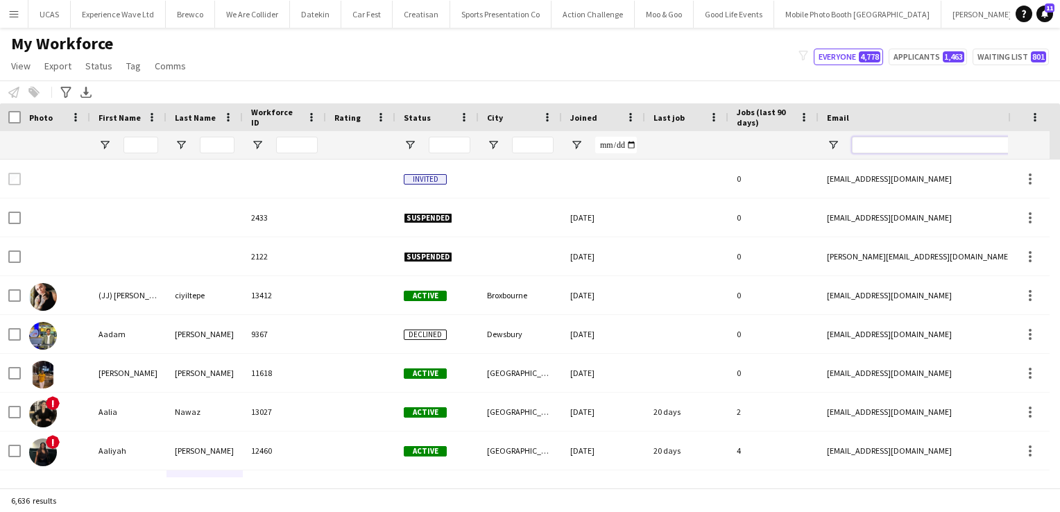
paste input "**********"
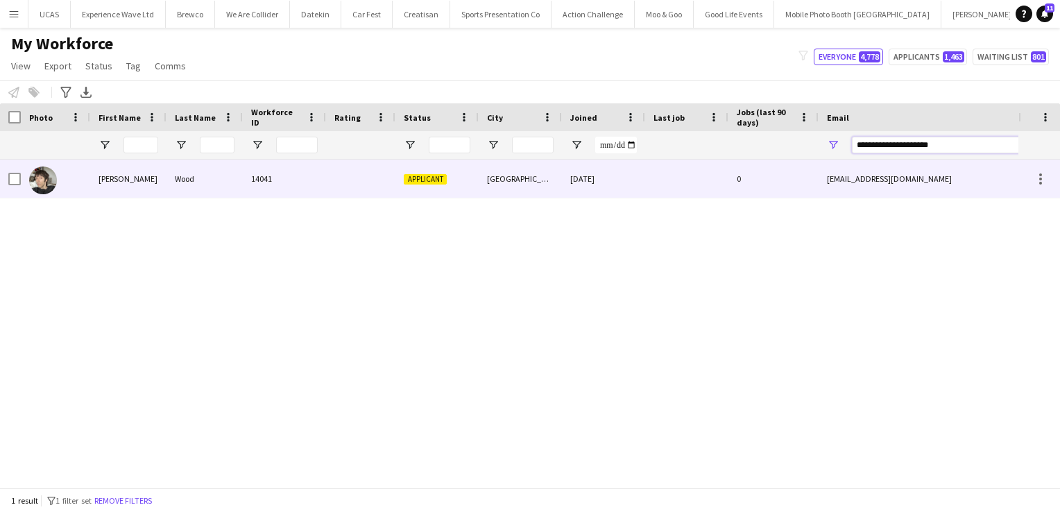
type input "**********"
click at [526, 184] on div "[GEOGRAPHIC_DATA]" at bounding box center [519, 178] width 83 height 38
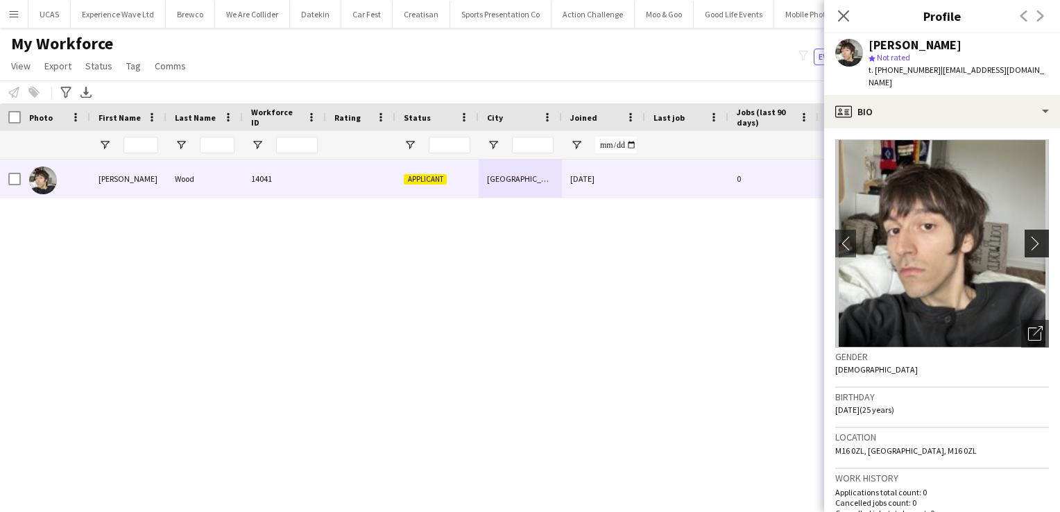
click at [1028, 236] on app-icon "chevron-right" at bounding box center [1038, 243] width 21 height 15
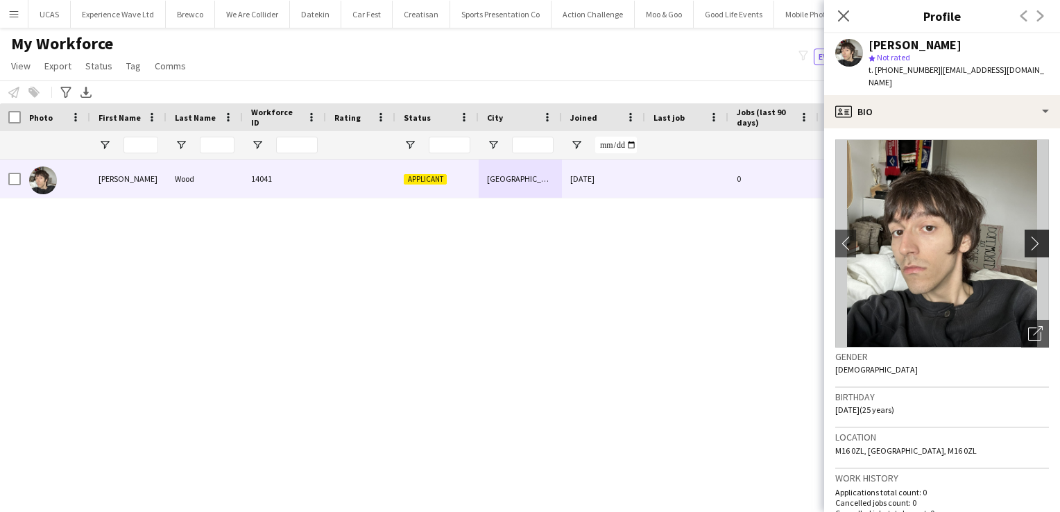
click at [1028, 236] on app-icon "chevron-right" at bounding box center [1038, 243] width 21 height 15
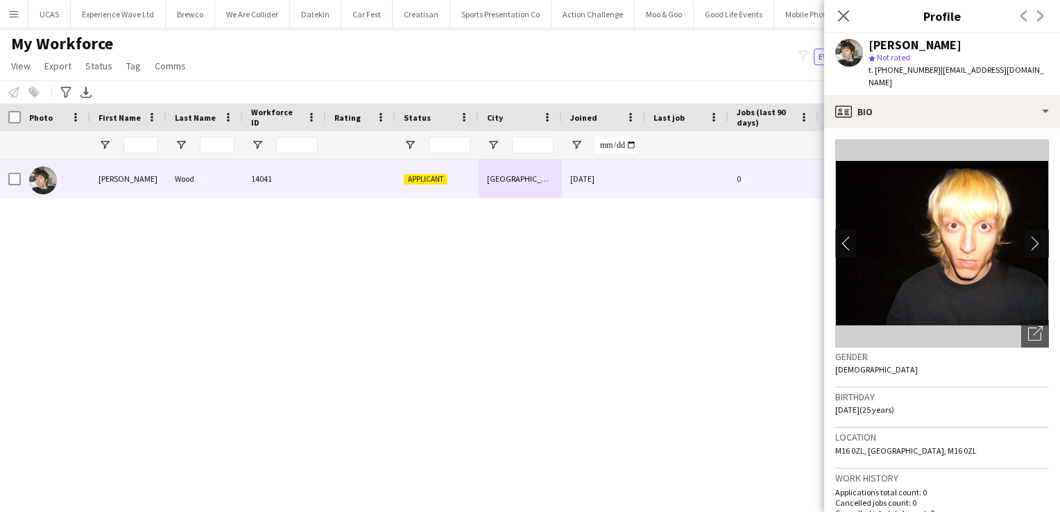
click at [1028, 236] on app-icon "chevron-right" at bounding box center [1038, 243] width 21 height 15
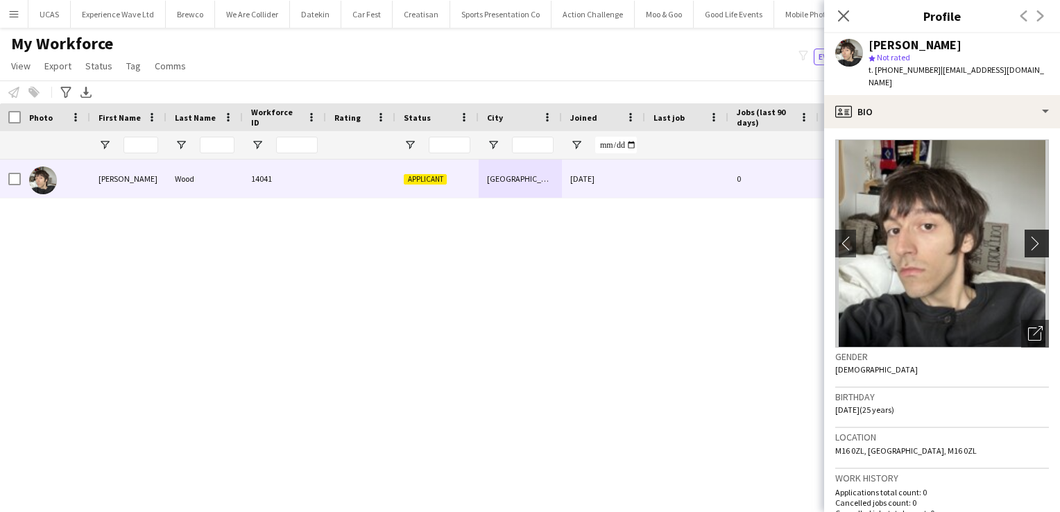
click at [1028, 236] on app-icon "chevron-right" at bounding box center [1038, 243] width 21 height 15
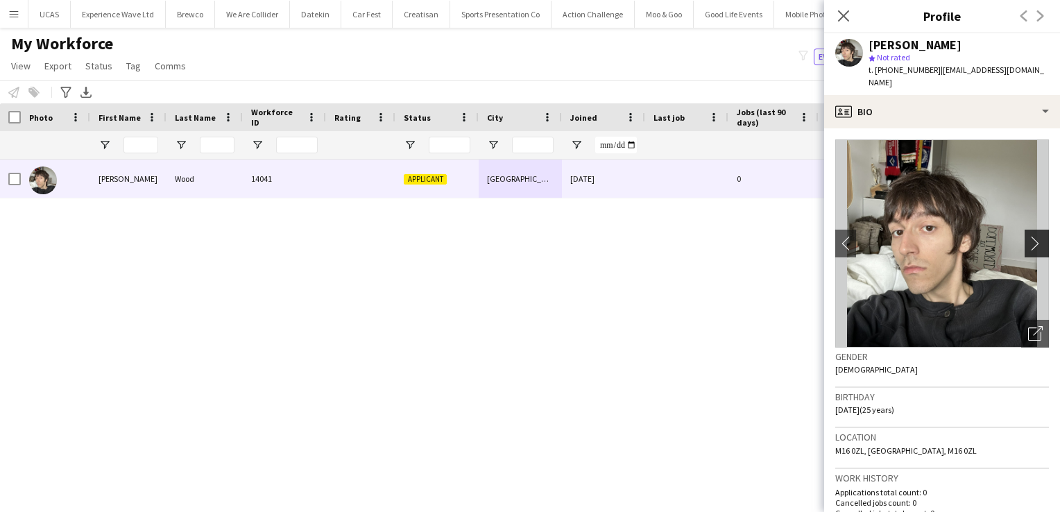
click at [1028, 236] on app-icon "chevron-right" at bounding box center [1038, 243] width 21 height 15
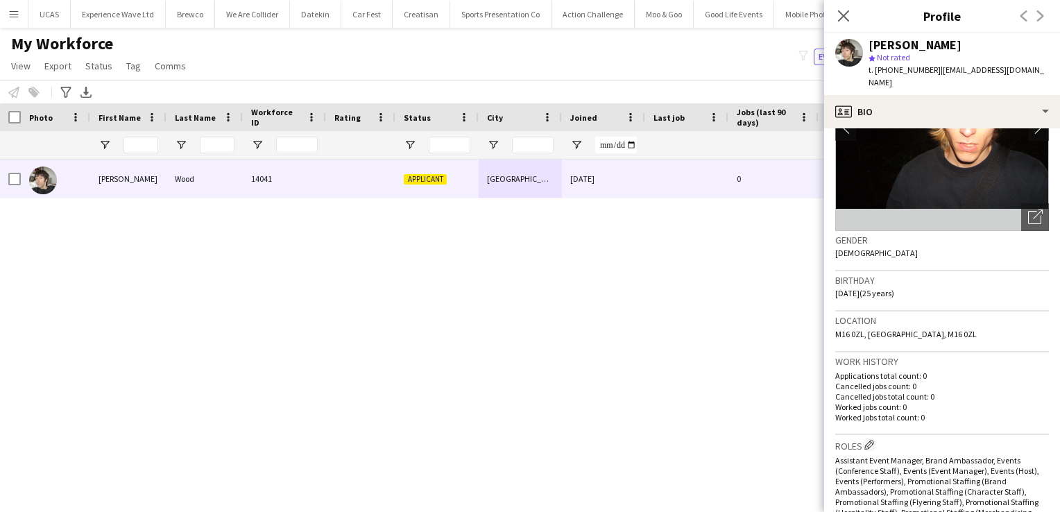
click at [938, 331] on div "Location M16 0ZL, [GEOGRAPHIC_DATA], M16 0ZL" at bounding box center [942, 331] width 214 height 40
